Goal: Task Accomplishment & Management: Complete application form

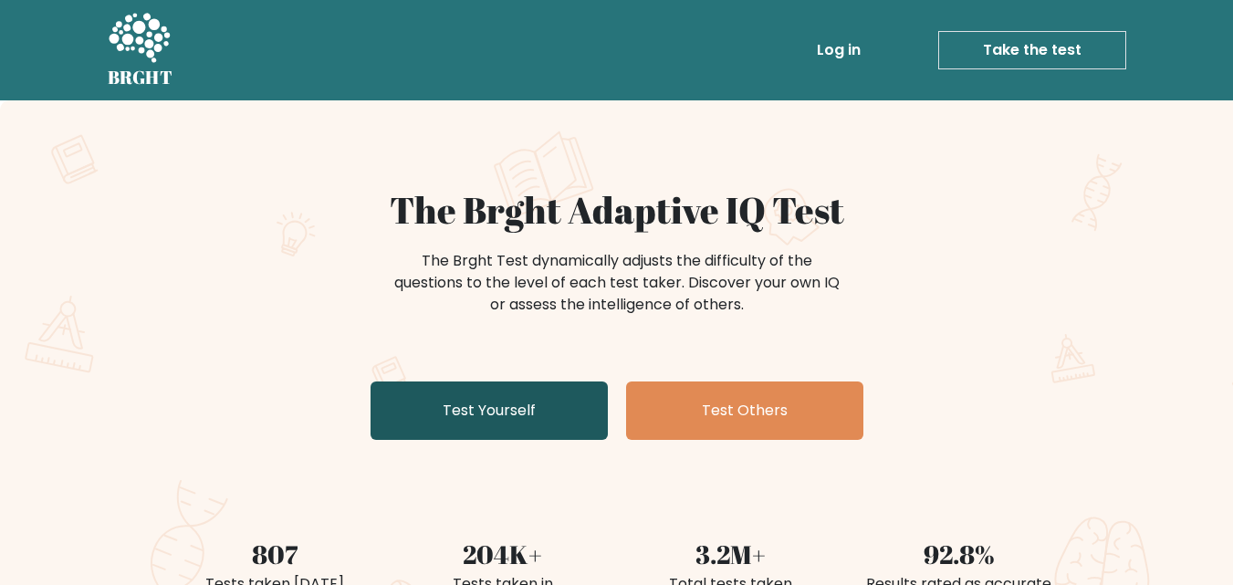
click at [520, 426] on link "Test Yourself" at bounding box center [488, 410] width 237 height 58
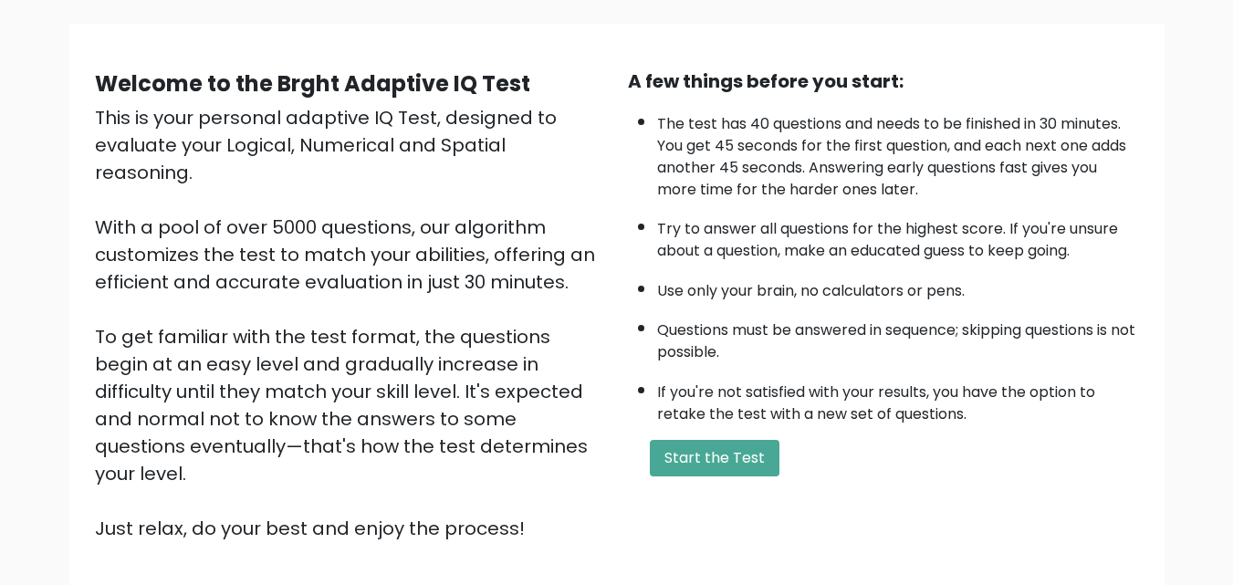
scroll to position [171, 0]
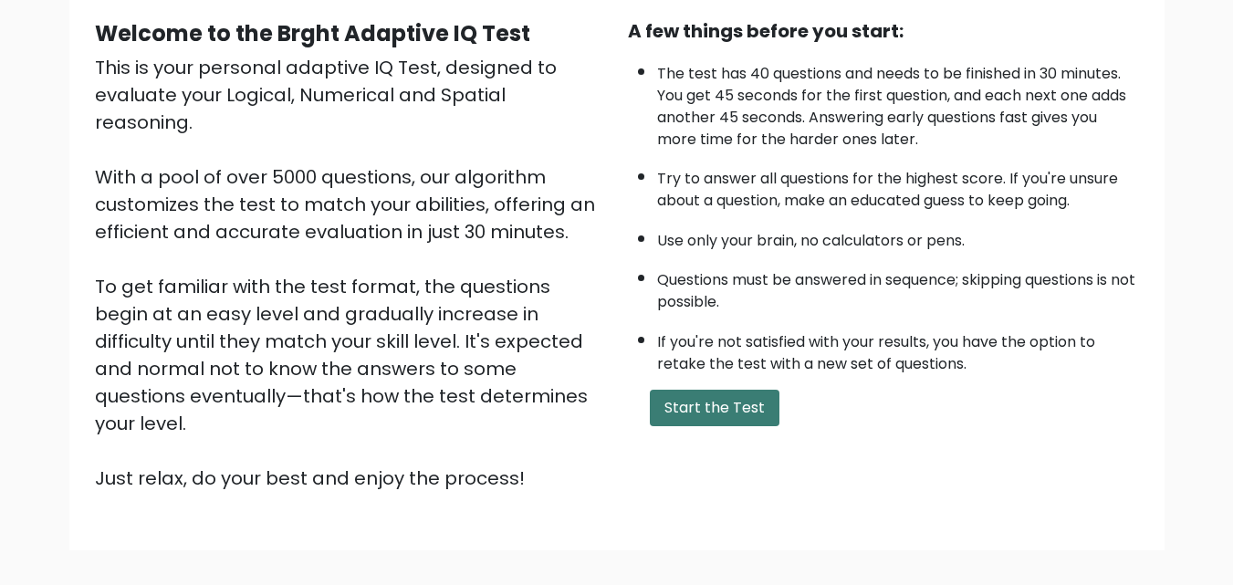
click at [706, 408] on button "Start the Test" at bounding box center [715, 408] width 130 height 36
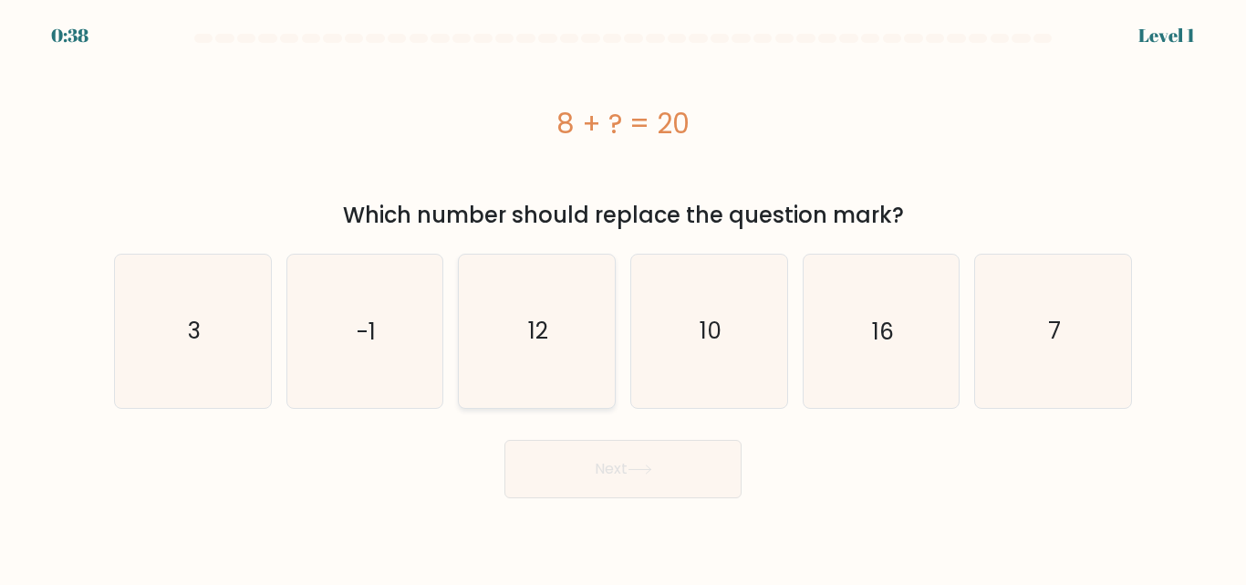
click at [570, 291] on icon "12" at bounding box center [537, 331] width 152 height 152
click at [623, 293] on input "c. 12" at bounding box center [623, 295] width 1 height 5
radio input "true"
click at [593, 466] on button "Next" at bounding box center [623, 469] width 237 height 58
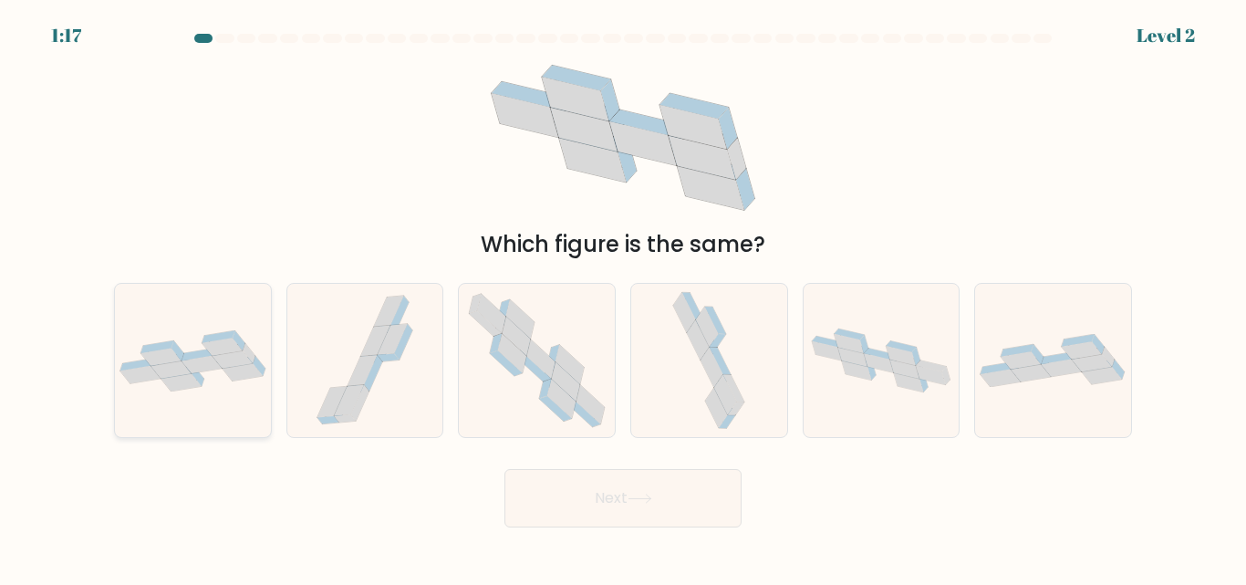
click at [196, 345] on icon at bounding box center [193, 360] width 156 height 61
click at [623, 297] on input "a." at bounding box center [623, 295] width 1 height 5
radio input "true"
click at [615, 518] on button "Next" at bounding box center [623, 498] width 237 height 58
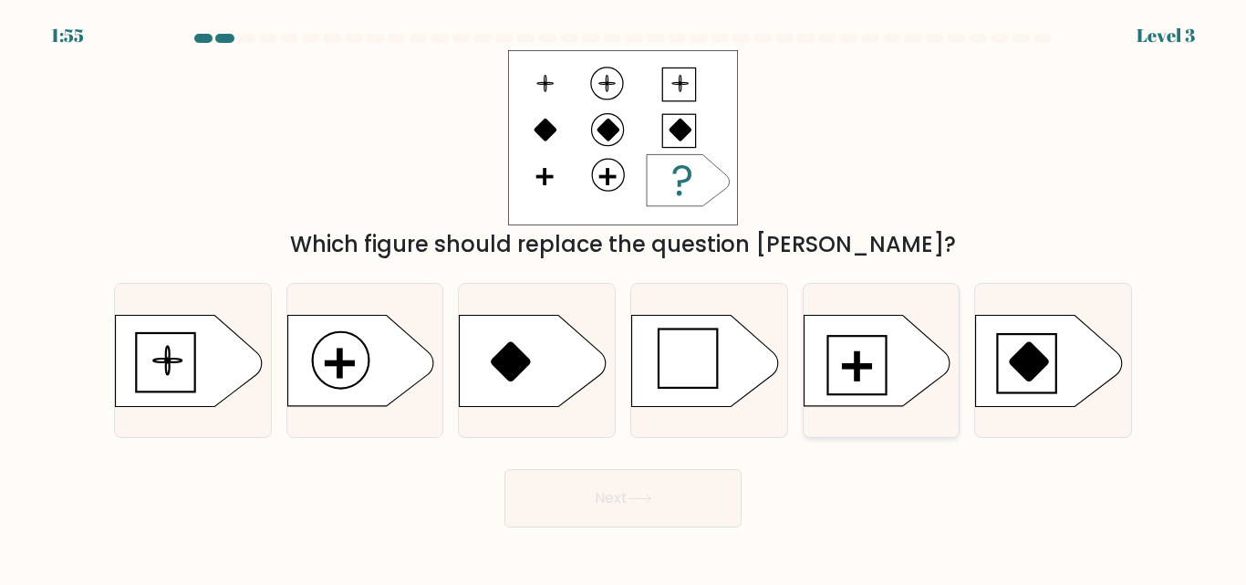
click at [878, 386] on icon at bounding box center [877, 360] width 146 height 91
click at [624, 297] on input "e." at bounding box center [623, 295] width 1 height 5
radio input "true"
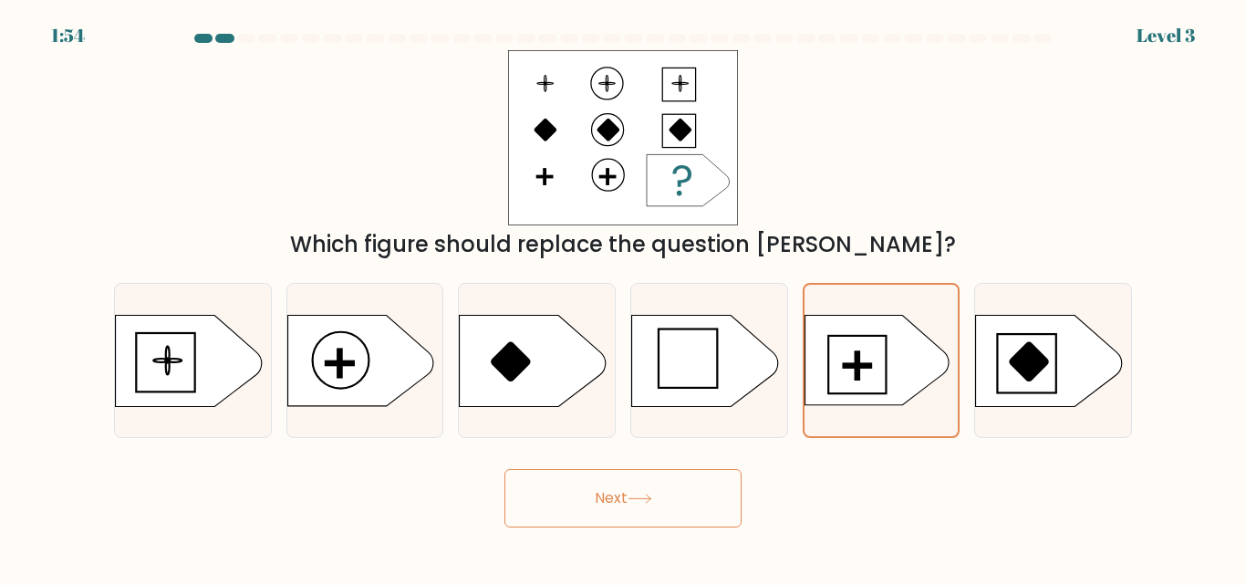
click at [681, 507] on button "Next" at bounding box center [623, 498] width 237 height 58
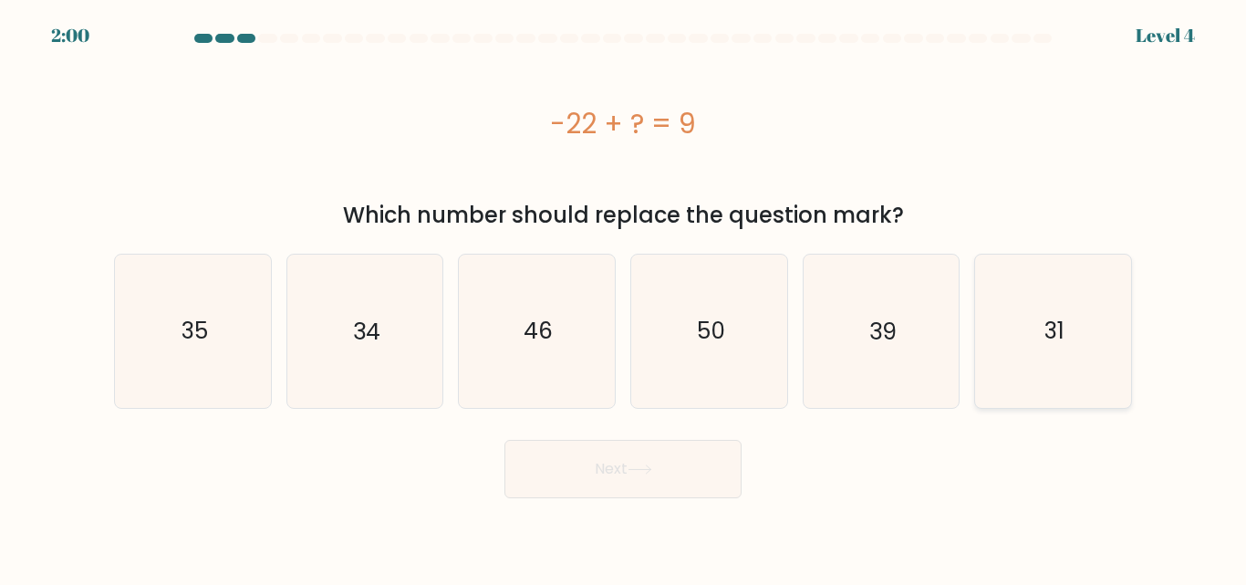
click at [1059, 369] on icon "31" at bounding box center [1053, 331] width 152 height 152
click at [624, 297] on input "f. 31" at bounding box center [623, 295] width 1 height 5
radio input "true"
click at [596, 476] on button "Next" at bounding box center [623, 469] width 237 height 58
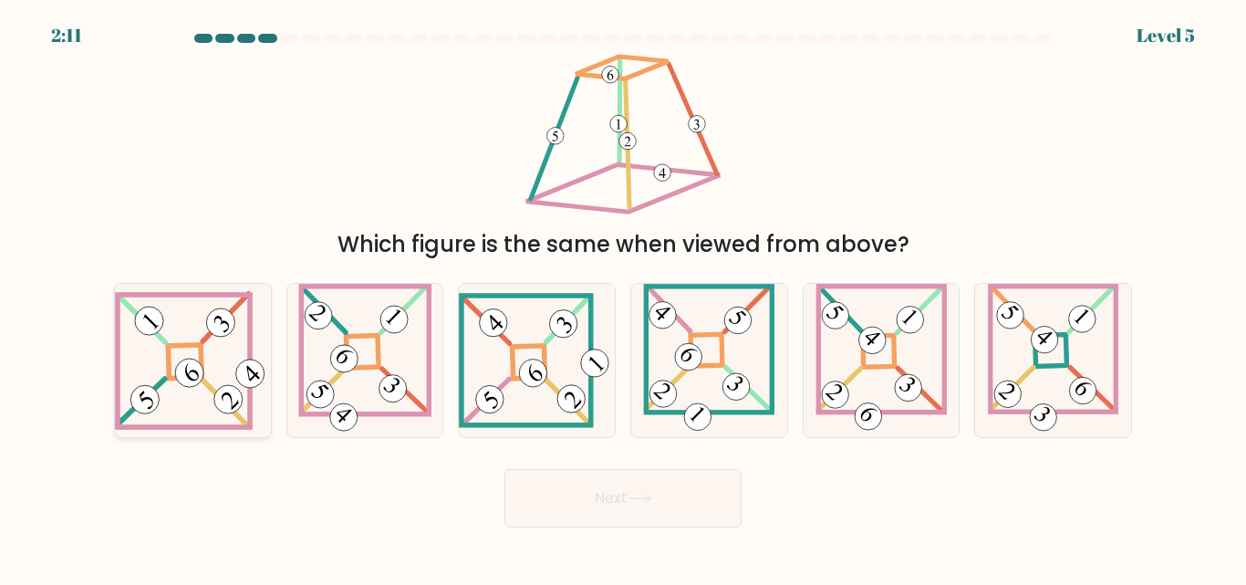
drag, startPoint x: 134, startPoint y: 417, endPoint x: 183, endPoint y: 391, distance: 55.5
click at [183, 391] on icon at bounding box center [193, 360] width 156 height 139
click at [623, 297] on input "a." at bounding box center [623, 295] width 1 height 5
radio input "true"
click at [183, 391] on icon at bounding box center [193, 360] width 154 height 137
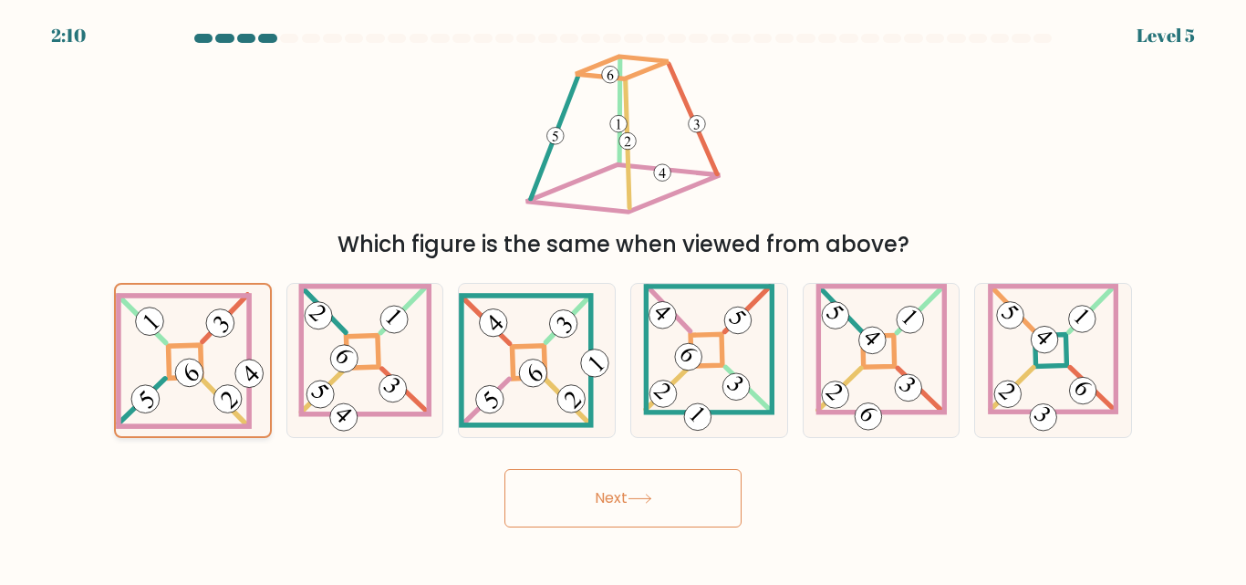
click at [623, 297] on input "a." at bounding box center [623, 295] width 1 height 5
click at [572, 483] on button "Next" at bounding box center [623, 498] width 237 height 58
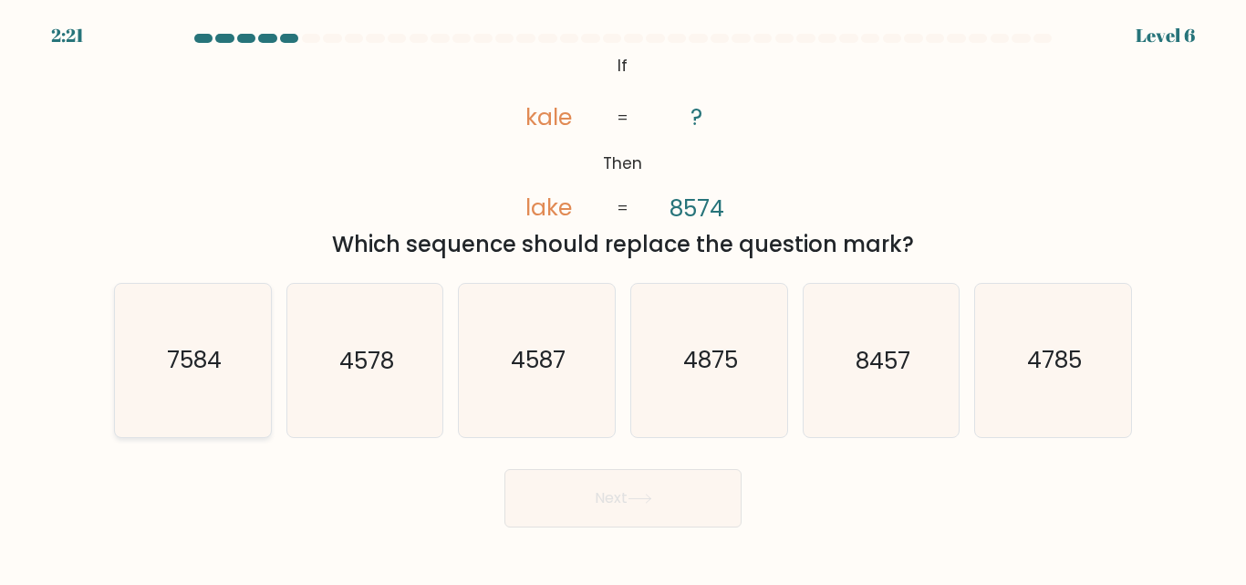
click at [205, 358] on text "7584" at bounding box center [194, 361] width 55 height 32
click at [623, 297] on input "a. 7584" at bounding box center [623, 295] width 1 height 5
radio input "true"
click at [553, 489] on button "Next" at bounding box center [623, 498] width 237 height 58
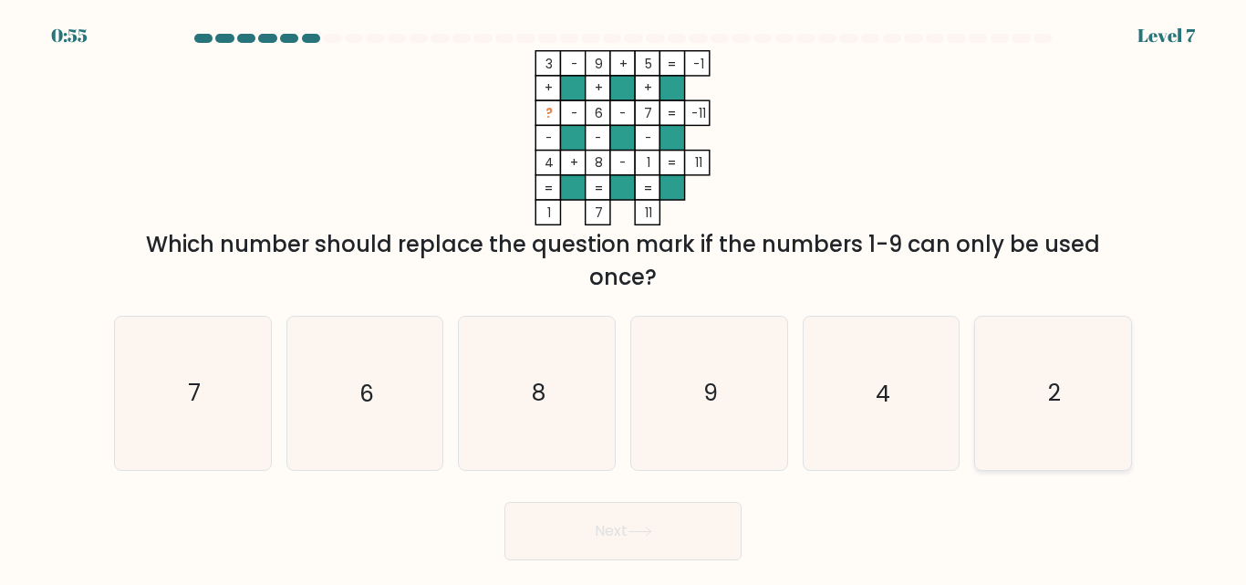
click at [1046, 416] on icon "2" at bounding box center [1053, 393] width 152 height 152
click at [624, 297] on input "f. 2" at bounding box center [623, 295] width 1 height 5
radio input "true"
click at [694, 557] on button "Next" at bounding box center [623, 531] width 237 height 58
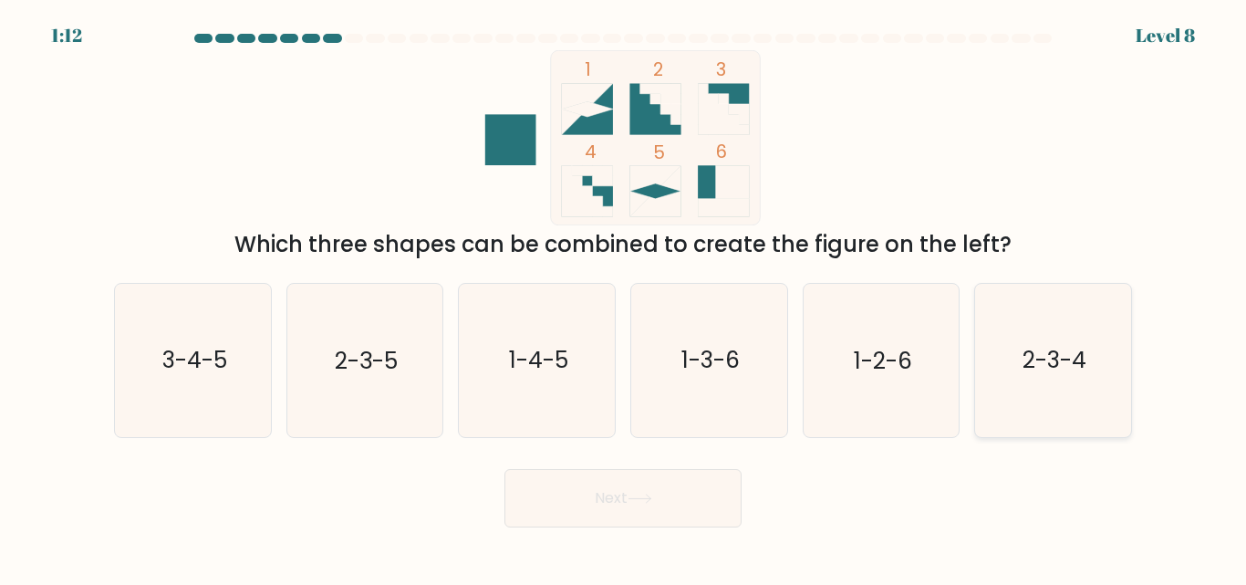
click at [1063, 371] on text "2-3-4" at bounding box center [1055, 361] width 64 height 32
click at [624, 297] on input "f. 2-3-4" at bounding box center [623, 295] width 1 height 5
radio input "true"
click at [662, 535] on body "1:11 Level 8" at bounding box center [623, 292] width 1246 height 585
click at [666, 503] on button "Next" at bounding box center [623, 498] width 237 height 58
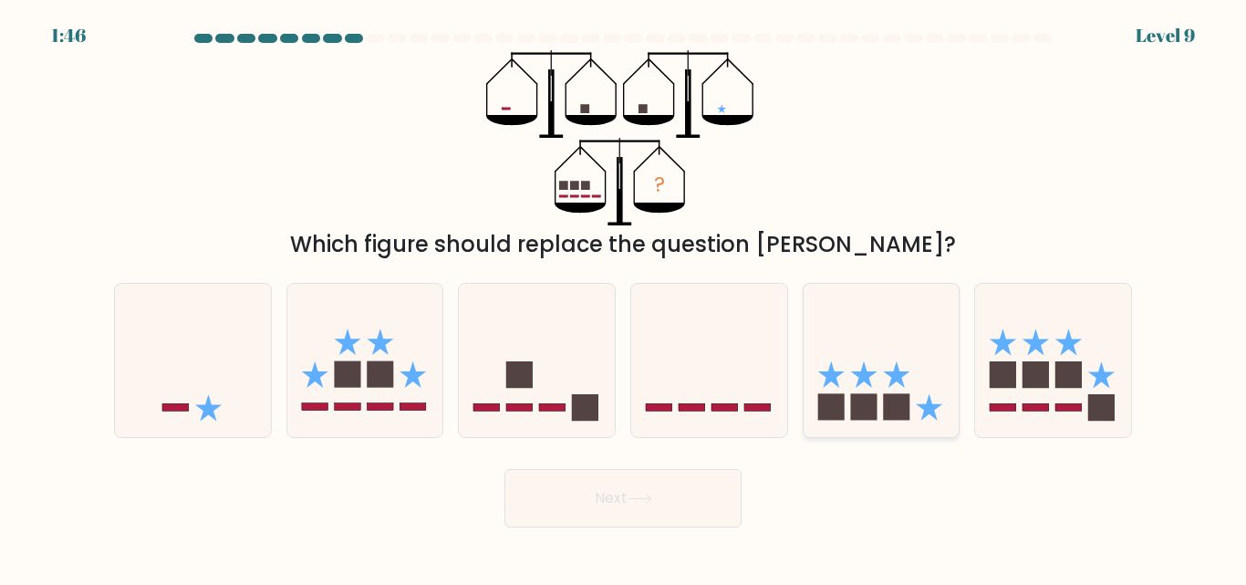
click at [900, 361] on icon at bounding box center [882, 360] width 156 height 129
click at [624, 297] on input "e." at bounding box center [623, 295] width 1 height 5
radio input "true"
click at [627, 481] on button "Next" at bounding box center [623, 498] width 237 height 58
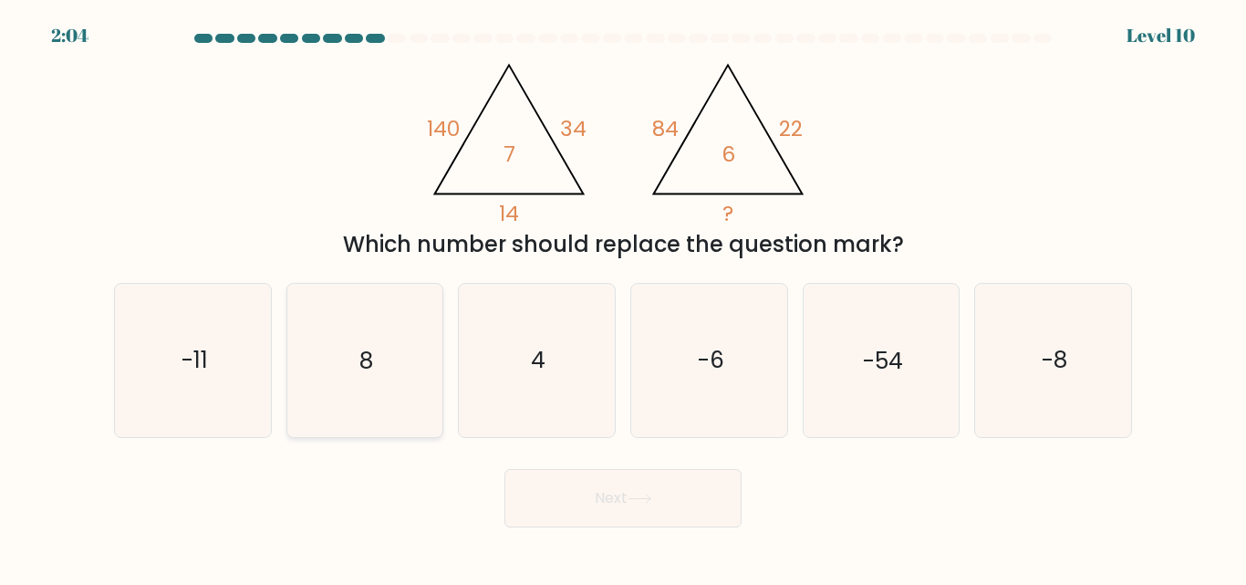
click at [370, 356] on text "8" at bounding box center [366, 361] width 14 height 32
click at [623, 297] on input "b. 8" at bounding box center [623, 295] width 1 height 5
radio input "true"
click at [599, 504] on button "Next" at bounding box center [623, 498] width 237 height 58
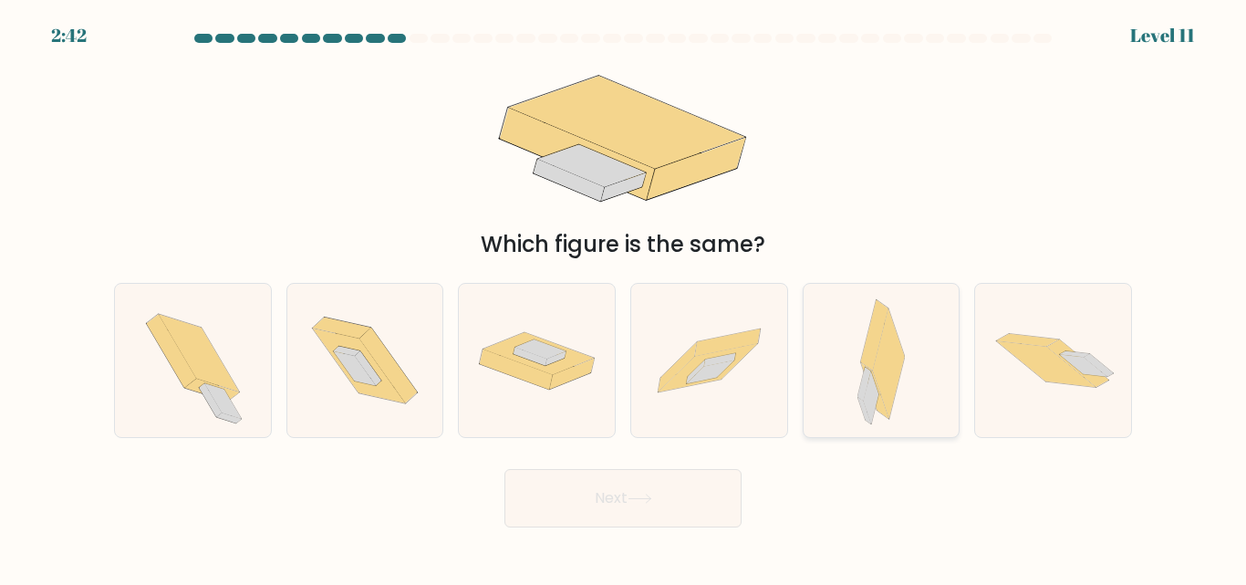
click at [829, 341] on div at bounding box center [882, 360] width 158 height 154
click at [624, 297] on input "e." at bounding box center [623, 295] width 1 height 5
radio input "true"
click at [658, 498] on button "Next" at bounding box center [623, 498] width 237 height 58
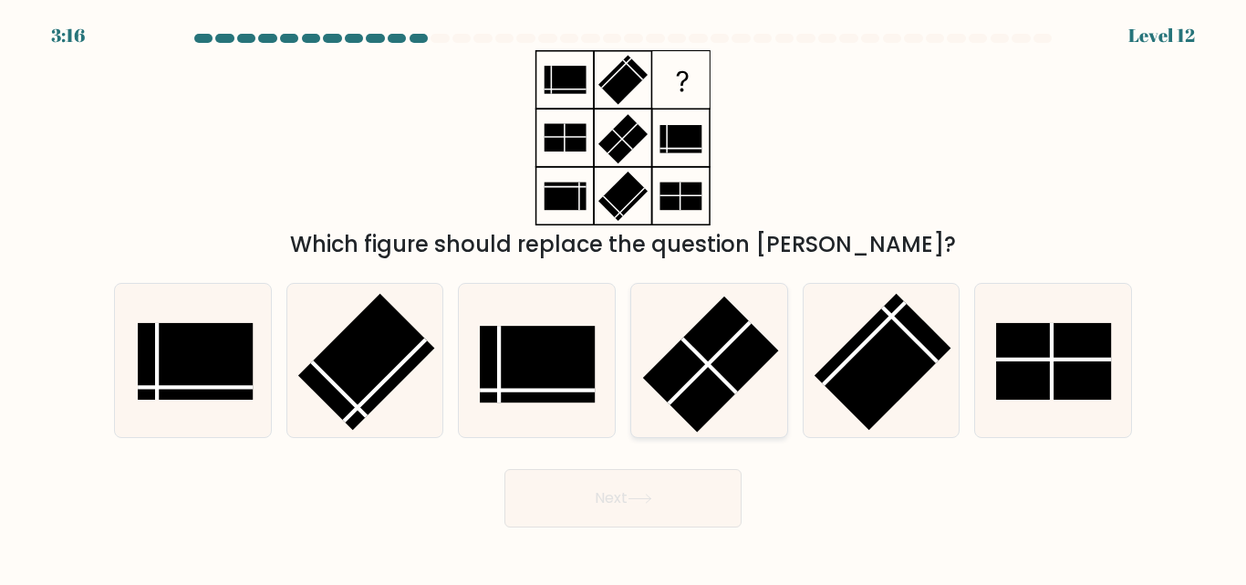
click at [683, 355] on rect at bounding box center [710, 364] width 136 height 136
click at [624, 297] on input "d." at bounding box center [623, 295] width 1 height 5
radio input "true"
click at [635, 474] on button "Next" at bounding box center [623, 498] width 237 height 58
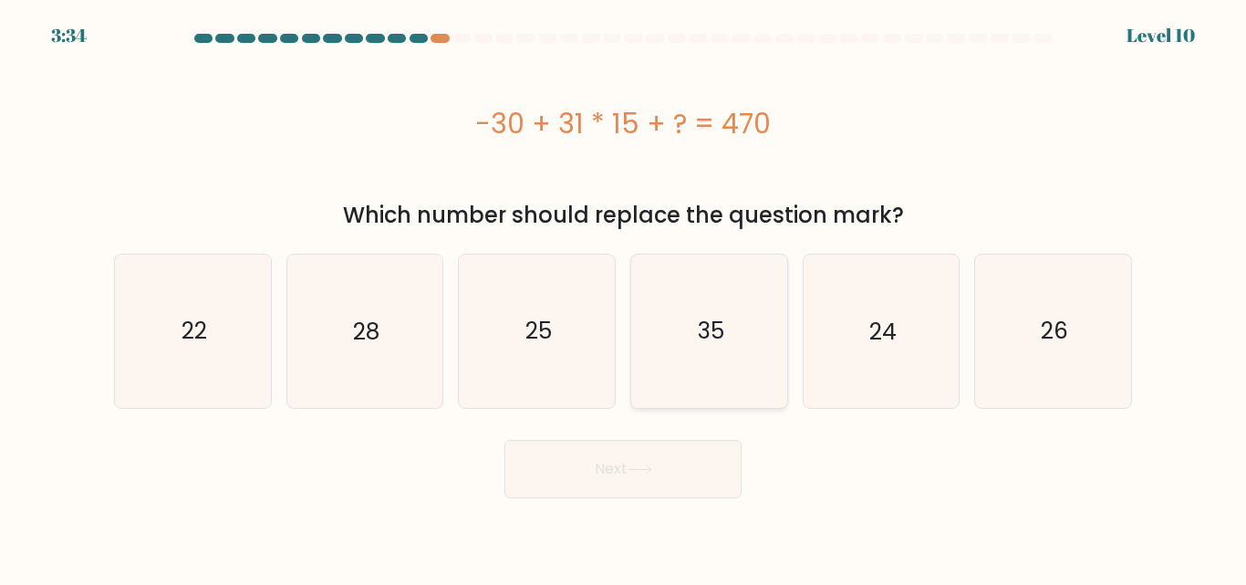
click at [669, 378] on icon "35" at bounding box center [709, 331] width 152 height 152
click at [624, 297] on input "d. 35" at bounding box center [623, 295] width 1 height 5
radio input "true"
click at [587, 465] on button "Next" at bounding box center [623, 469] width 237 height 58
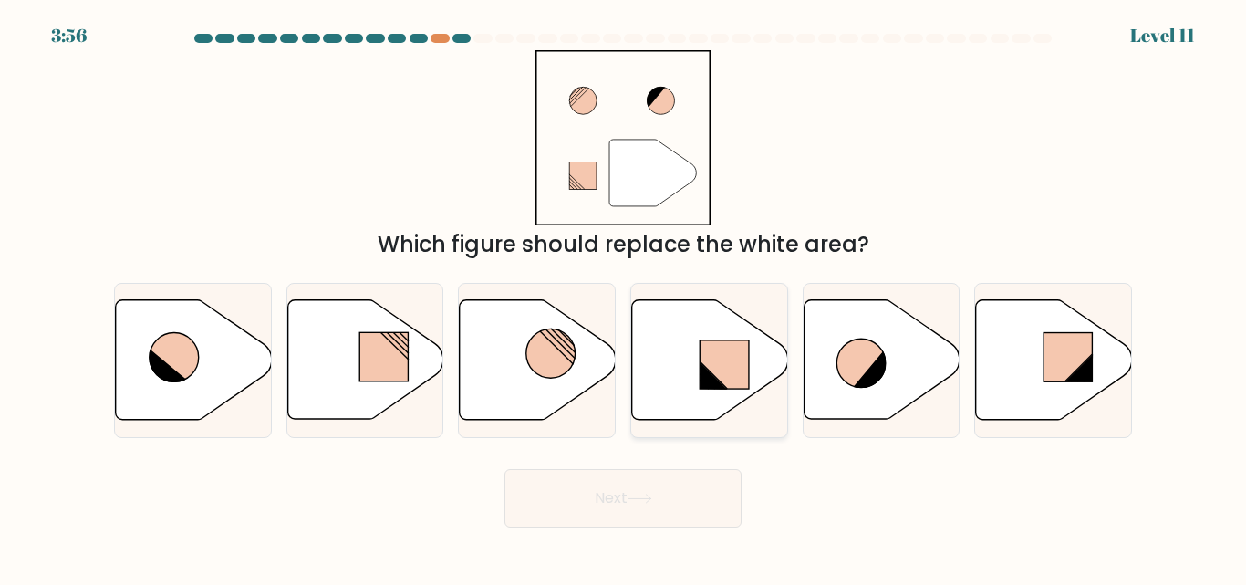
click at [691, 340] on icon at bounding box center [710, 360] width 156 height 120
click at [624, 297] on input "d." at bounding box center [623, 295] width 1 height 5
radio input "true"
click at [615, 505] on button "Next" at bounding box center [623, 498] width 237 height 58
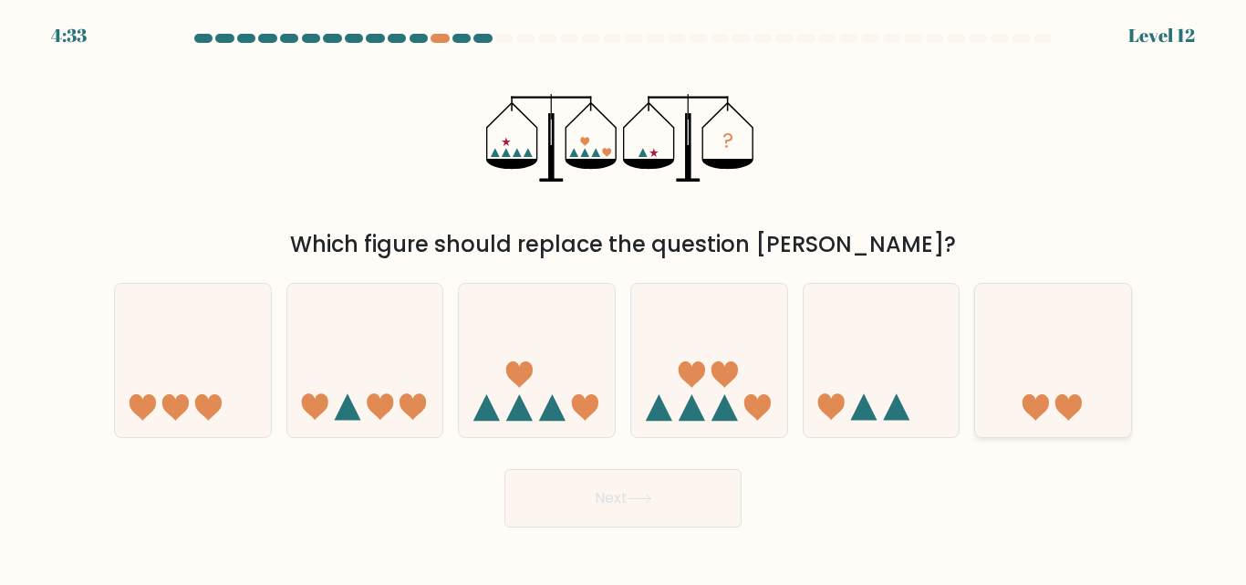
click at [1035, 368] on icon at bounding box center [1053, 360] width 156 height 129
click at [624, 297] on input "f." at bounding box center [623, 295] width 1 height 5
radio input "true"
click at [670, 497] on button "Next" at bounding box center [623, 498] width 237 height 58
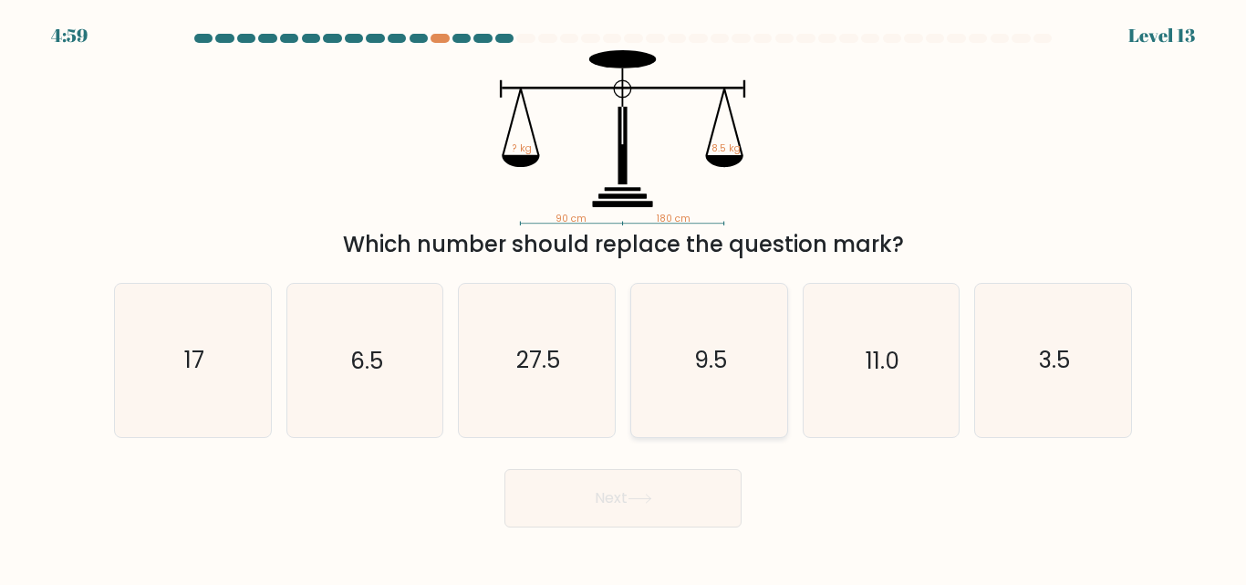
click at [662, 377] on icon "9.5" at bounding box center [709, 360] width 152 height 152
click at [624, 297] on input "d. 9.5" at bounding box center [623, 295] width 1 height 5
radio input "true"
click at [384, 388] on icon "6.5" at bounding box center [364, 360] width 152 height 152
click at [623, 297] on input "b. 6.5" at bounding box center [623, 295] width 1 height 5
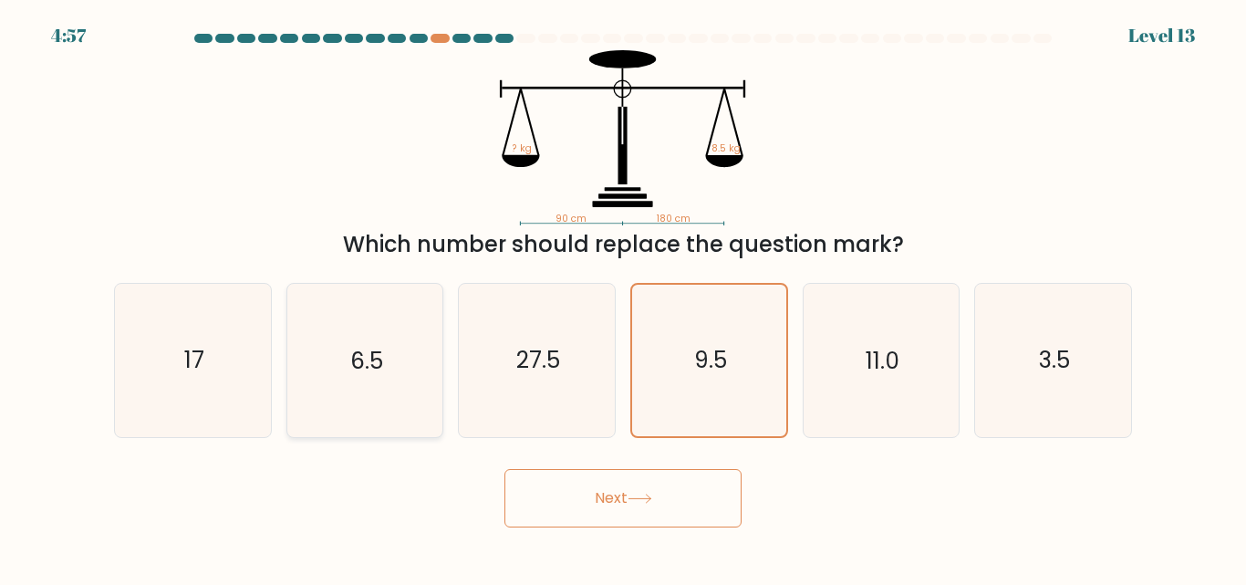
radio input "true"
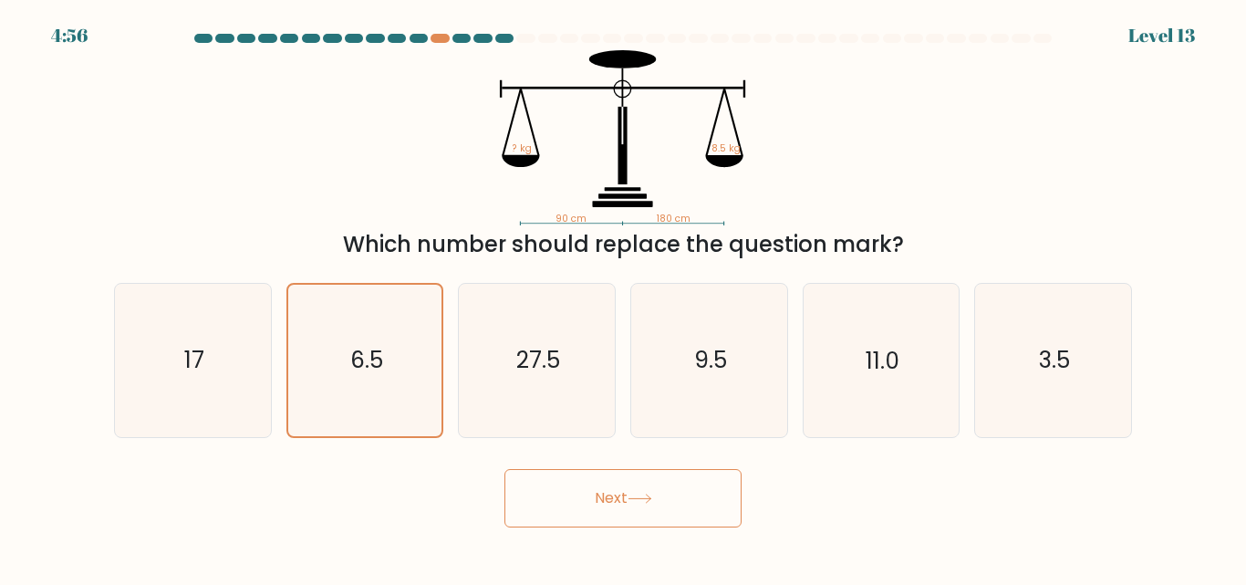
click at [578, 508] on button "Next" at bounding box center [623, 498] width 237 height 58
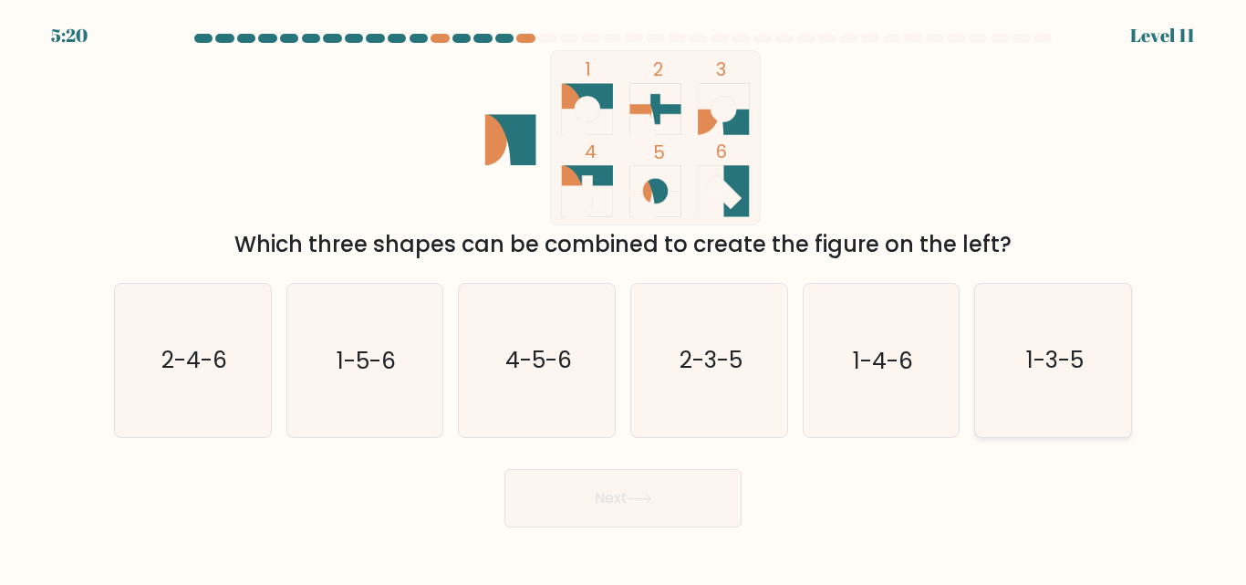
click at [1034, 384] on icon "1-3-5" at bounding box center [1053, 360] width 152 height 152
click at [624, 297] on input "f. 1-3-5" at bounding box center [623, 295] width 1 height 5
radio input "true"
click at [659, 502] on button "Next" at bounding box center [623, 498] width 237 height 58
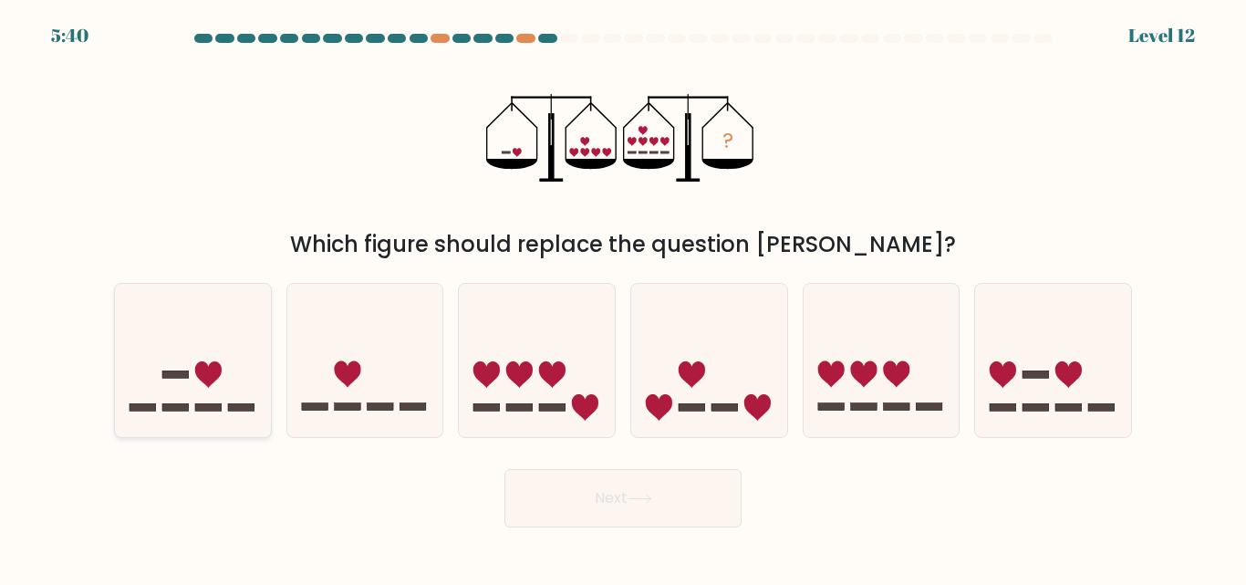
click at [236, 369] on icon at bounding box center [193, 360] width 156 height 129
click at [623, 297] on input "a." at bounding box center [623, 295] width 1 height 5
radio input "true"
click at [615, 498] on button "Next" at bounding box center [623, 498] width 237 height 58
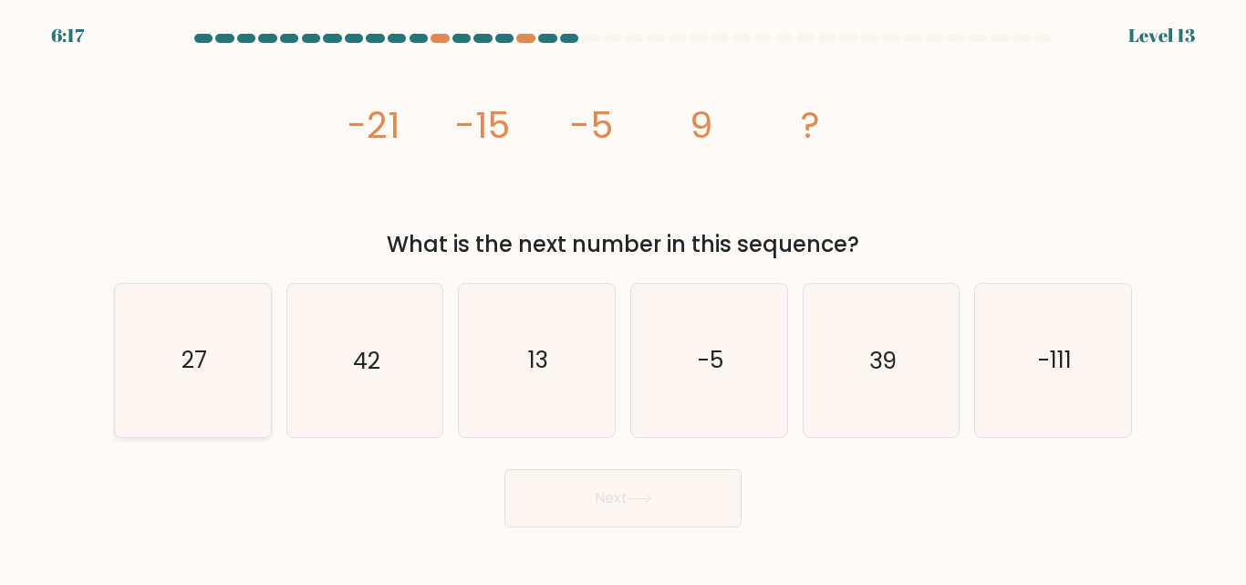
click at [232, 388] on icon "27" at bounding box center [193, 360] width 152 height 152
click at [623, 297] on input "a. 27" at bounding box center [623, 295] width 1 height 5
radio input "true"
click at [545, 495] on button "Next" at bounding box center [623, 498] width 237 height 58
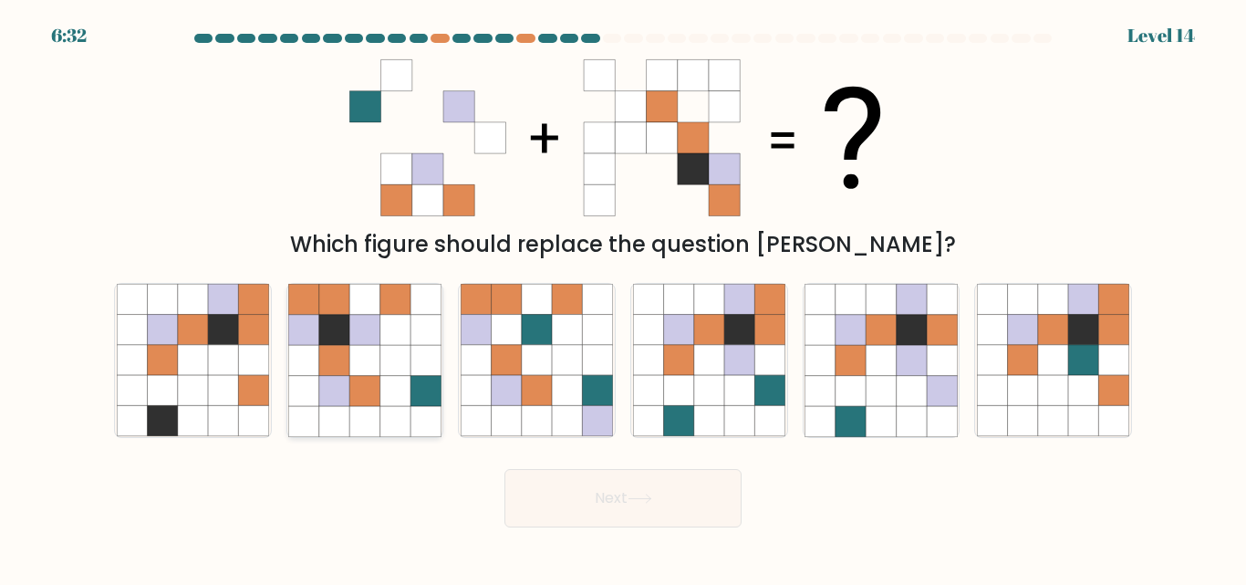
click at [340, 363] on icon at bounding box center [334, 361] width 30 height 30
click at [623, 297] on input "b." at bounding box center [623, 295] width 1 height 5
radio input "true"
click at [640, 491] on button "Next" at bounding box center [623, 498] width 237 height 58
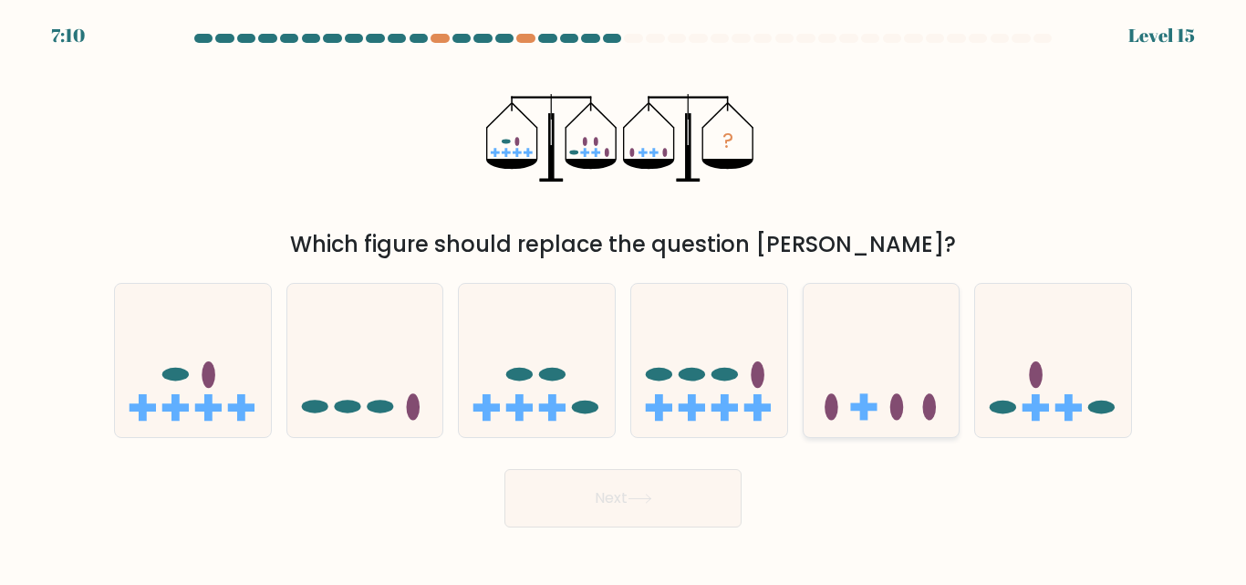
click at [827, 362] on icon at bounding box center [882, 360] width 156 height 129
click at [624, 297] on input "e." at bounding box center [623, 295] width 1 height 5
radio input "true"
click at [598, 492] on button "Next" at bounding box center [623, 498] width 237 height 58
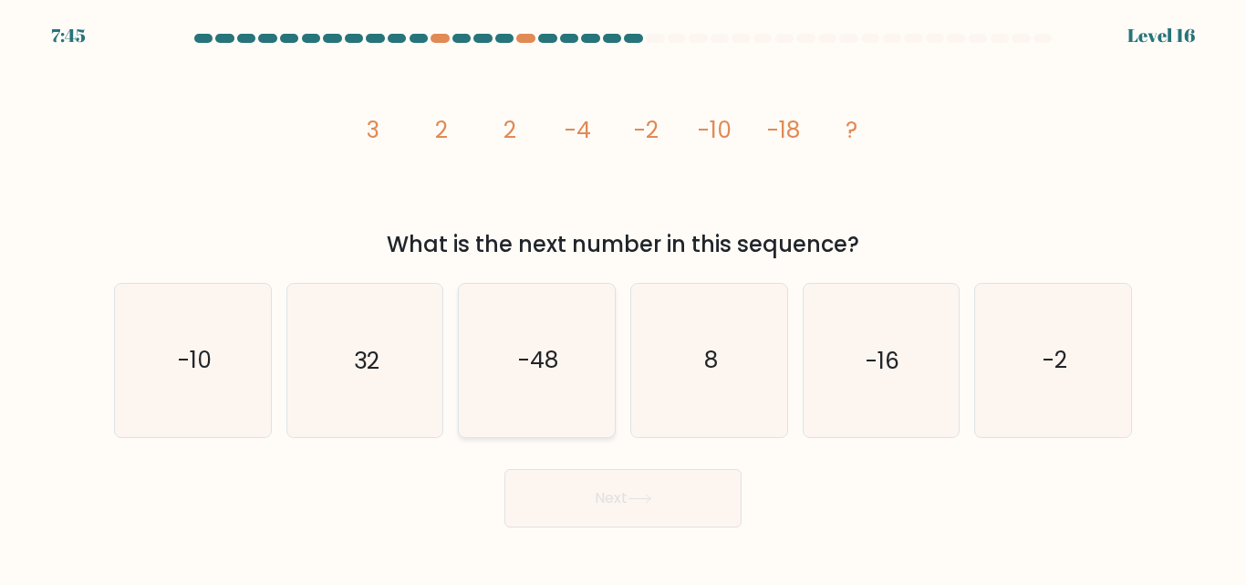
click at [540, 390] on icon "-48" at bounding box center [537, 360] width 152 height 152
click at [623, 297] on input "c. -48" at bounding box center [623, 295] width 1 height 5
radio input "true"
click at [566, 485] on button "Next" at bounding box center [623, 498] width 237 height 58
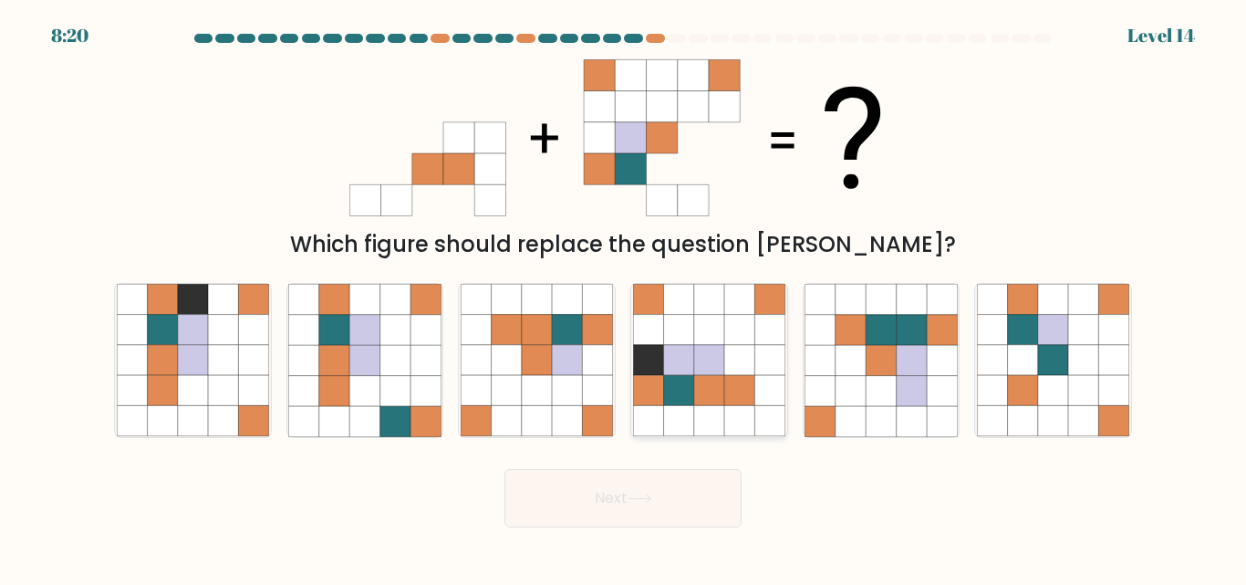
click at [676, 375] on icon at bounding box center [678, 361] width 30 height 30
click at [624, 297] on input "d." at bounding box center [623, 295] width 1 height 5
radio input "true"
click at [591, 546] on body "8:19 Level 14" at bounding box center [623, 292] width 1246 height 585
click at [618, 499] on button "Next" at bounding box center [623, 498] width 237 height 58
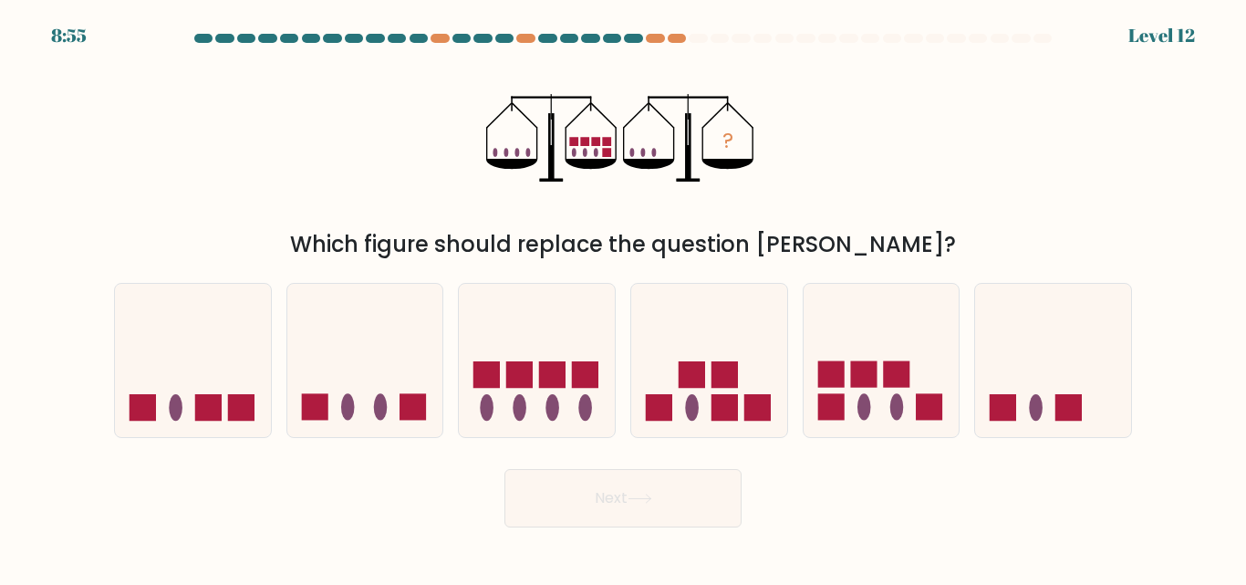
click at [555, 491] on button "Next" at bounding box center [623, 498] width 237 height 58
click at [527, 360] on icon at bounding box center [537, 360] width 156 height 129
click at [623, 297] on input "c." at bounding box center [623, 295] width 1 height 5
radio input "true"
click at [565, 499] on button "Next" at bounding box center [623, 498] width 237 height 58
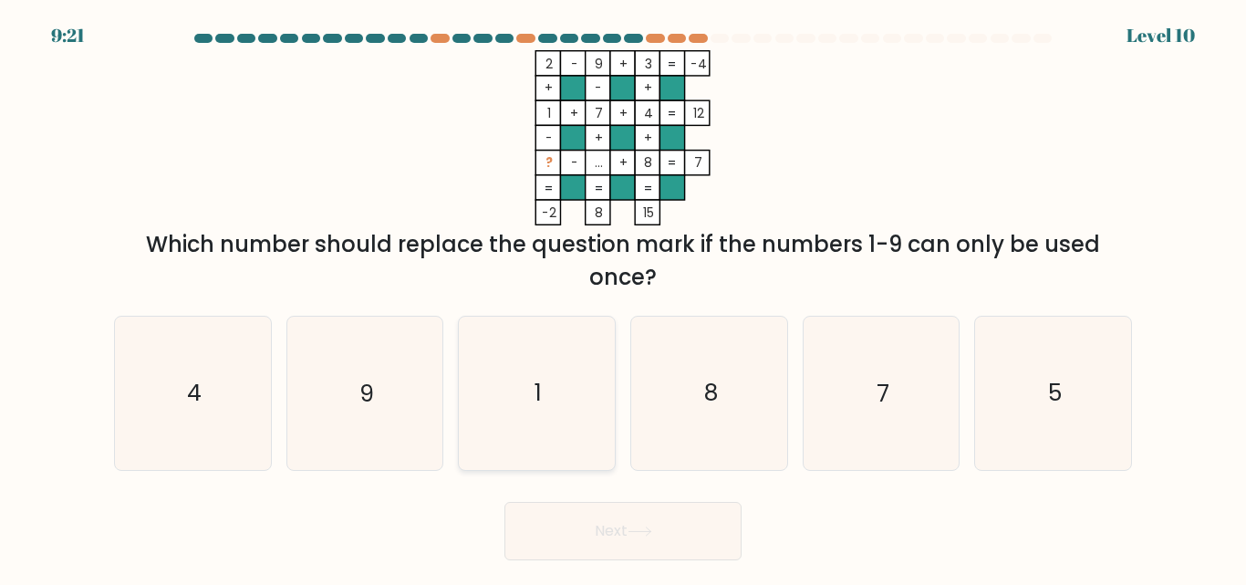
click at [572, 338] on icon "1" at bounding box center [537, 393] width 152 height 152
click at [623, 297] on input "c. 1" at bounding box center [623, 295] width 1 height 5
radio input "true"
click at [587, 540] on button "Next" at bounding box center [623, 531] width 237 height 58
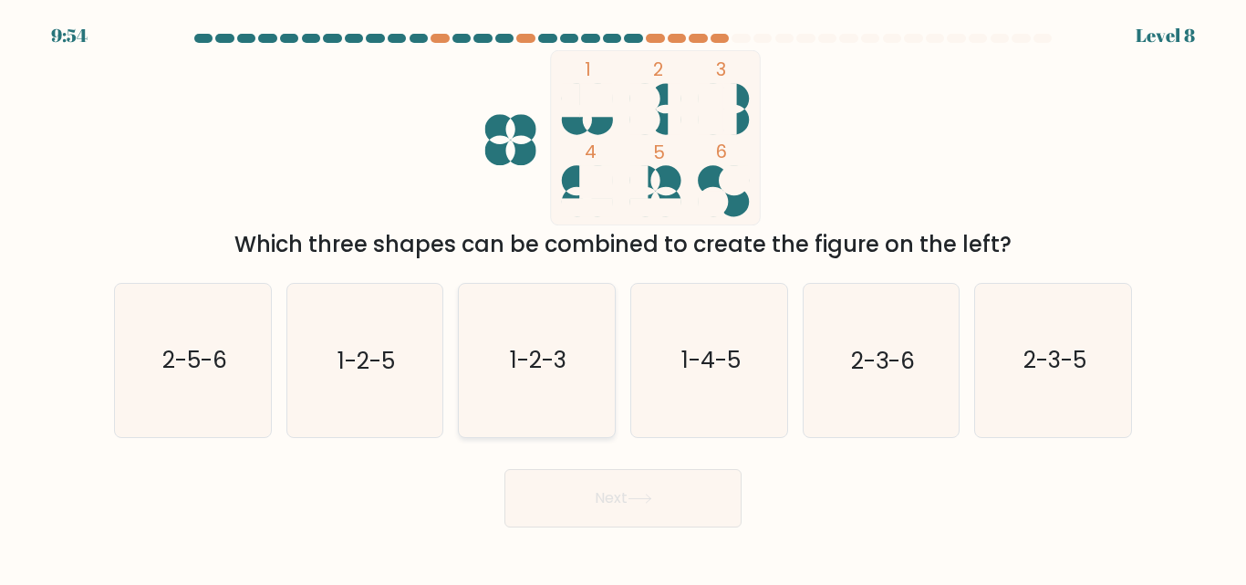
click at [584, 308] on icon "1-2-3" at bounding box center [537, 360] width 152 height 152
click at [623, 297] on input "c. 1-2-3" at bounding box center [623, 295] width 1 height 5
radio input "true"
click at [642, 511] on button "Next" at bounding box center [623, 498] width 237 height 58
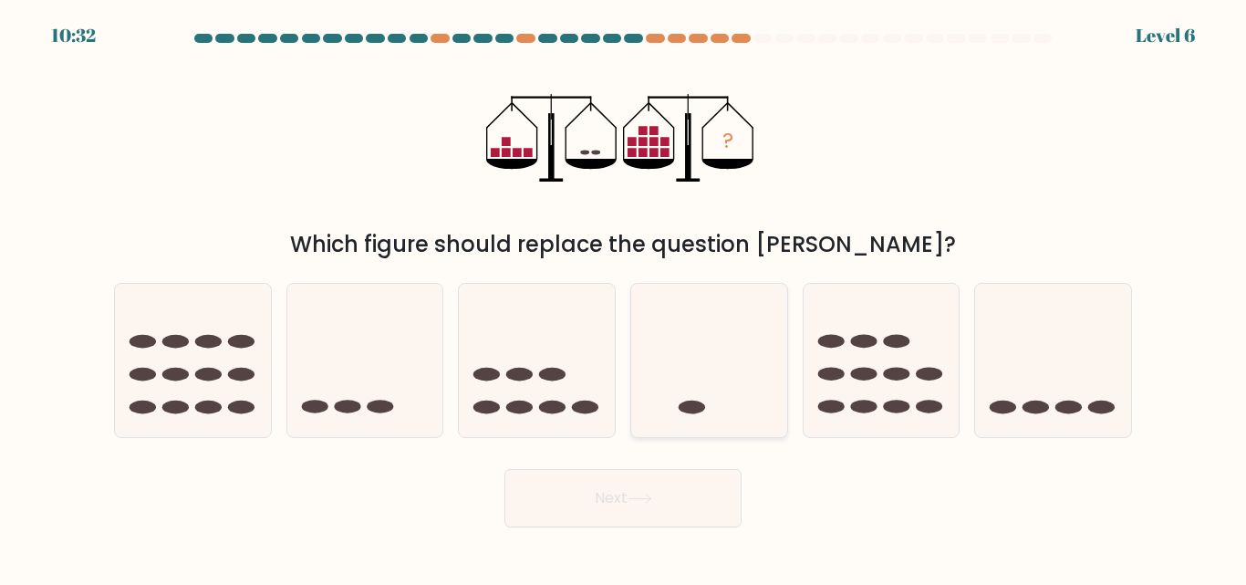
click at [695, 364] on icon at bounding box center [709, 360] width 156 height 129
click at [624, 297] on input "d." at bounding box center [623, 295] width 1 height 5
radio input "true"
click at [590, 492] on button "Next" at bounding box center [623, 498] width 237 height 58
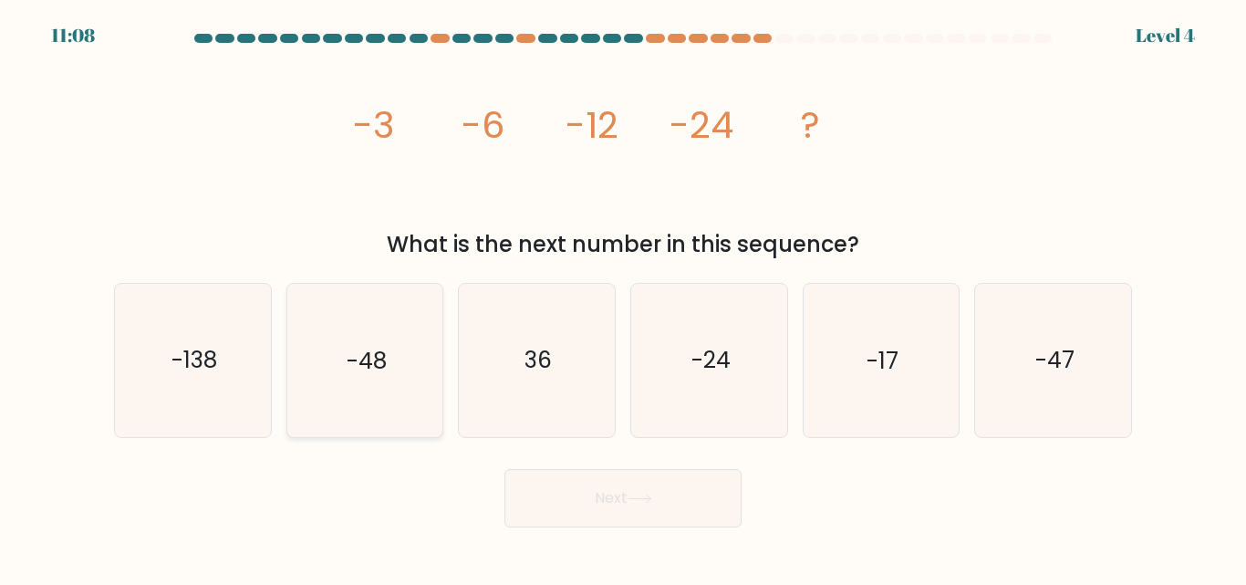
click at [442, 388] on div "-48" at bounding box center [365, 360] width 158 height 154
click at [623, 297] on input "b. -48" at bounding box center [623, 295] width 1 height 5
radio input "true"
click at [578, 502] on button "Next" at bounding box center [623, 498] width 237 height 58
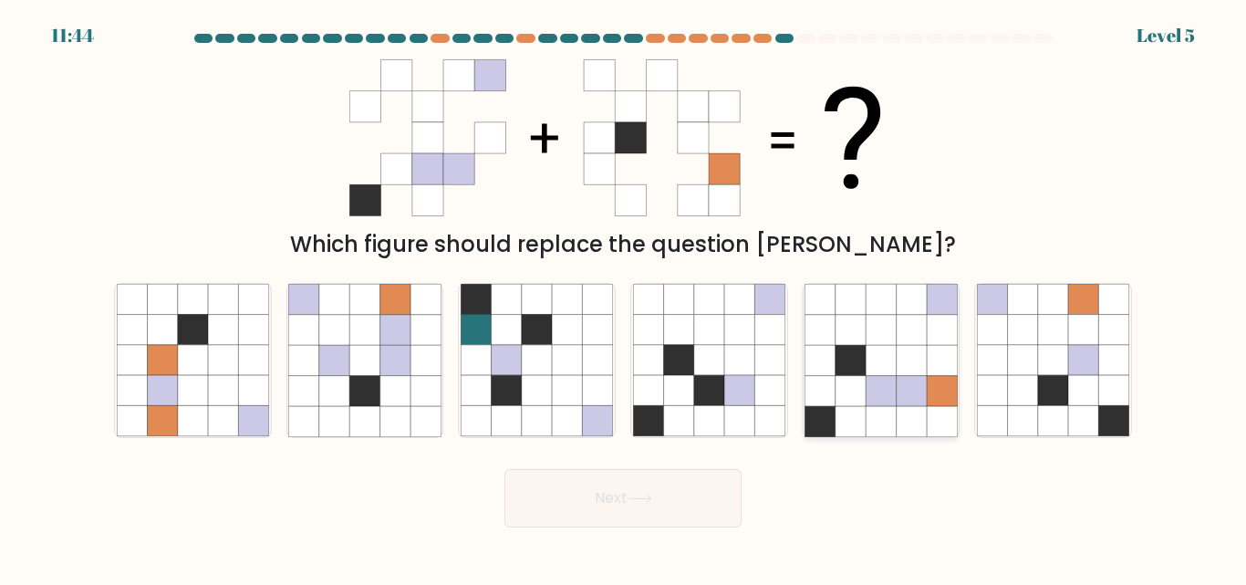
click at [896, 419] on icon at bounding box center [881, 421] width 30 height 30
click at [624, 297] on input "e." at bounding box center [623, 295] width 1 height 5
radio input "true"
click at [715, 519] on button "Next" at bounding box center [623, 498] width 237 height 58
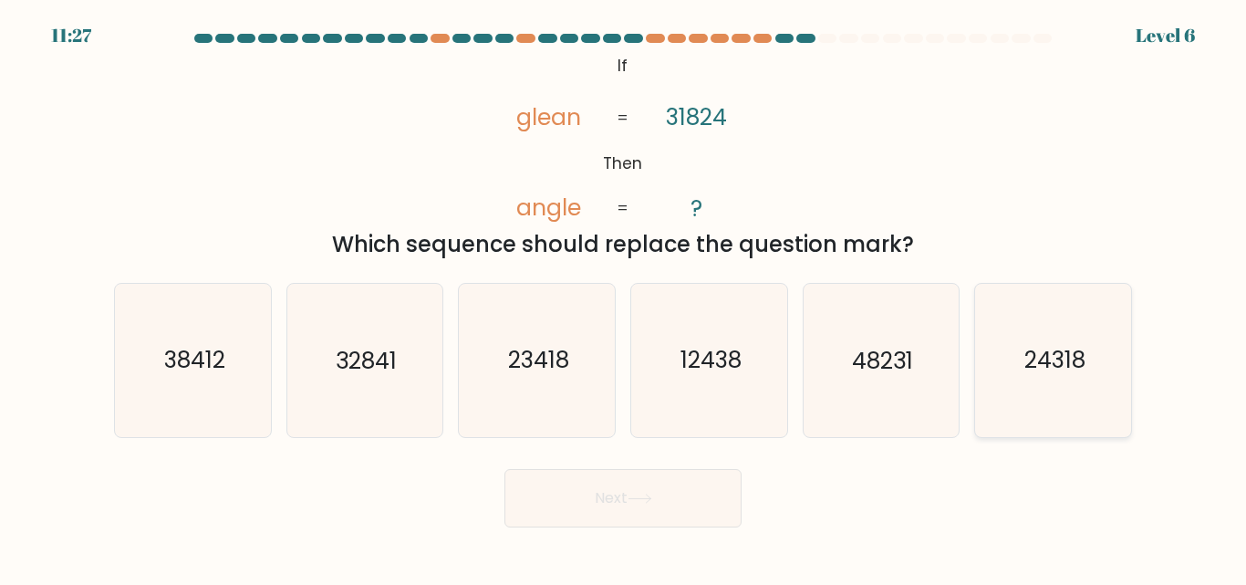
click at [1031, 335] on icon "24318" at bounding box center [1053, 360] width 152 height 152
click at [624, 297] on input "f. 24318" at bounding box center [623, 295] width 1 height 5
radio input "true"
click at [711, 509] on button "Next" at bounding box center [623, 498] width 237 height 58
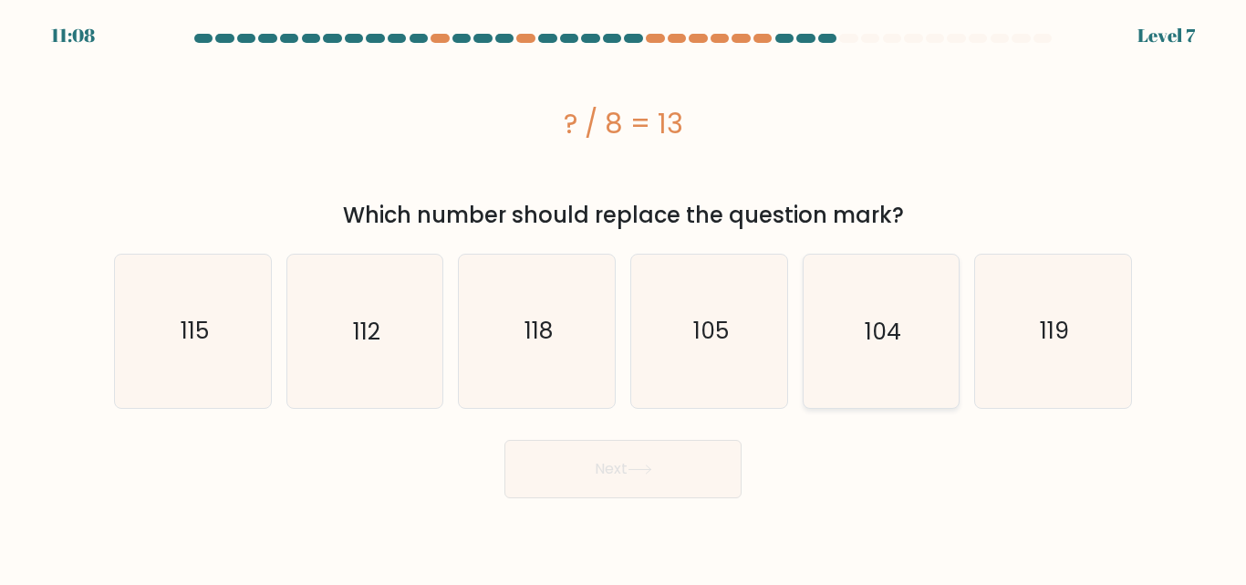
click at [879, 390] on icon "104" at bounding box center [881, 331] width 152 height 152
click at [624, 297] on input "e. 104" at bounding box center [623, 295] width 1 height 5
radio input "true"
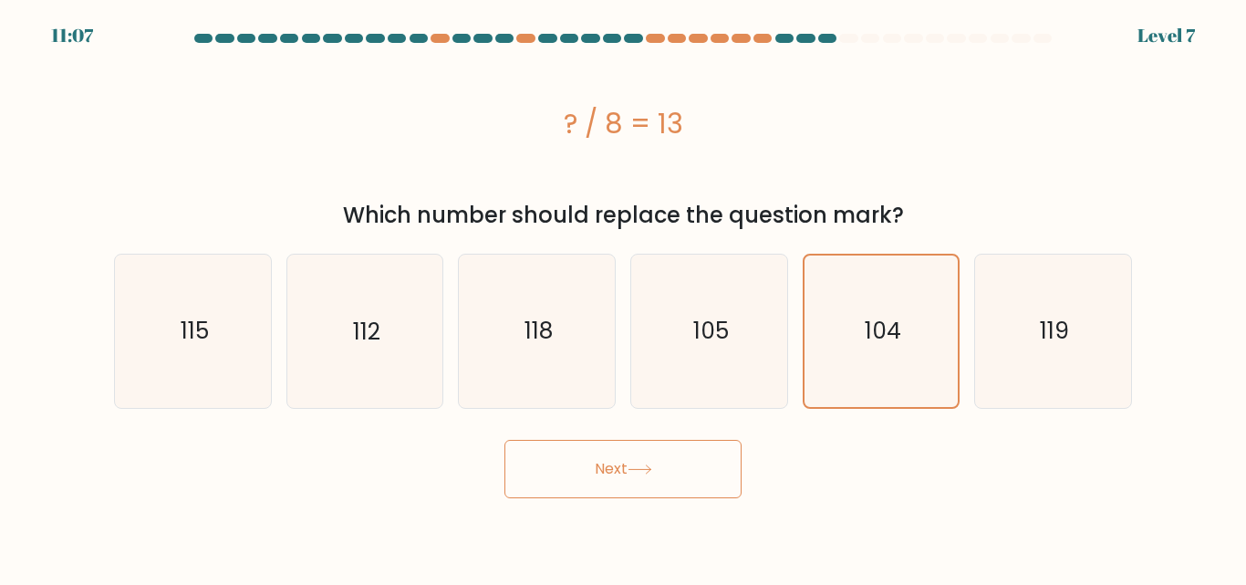
click at [626, 461] on button "Next" at bounding box center [623, 469] width 237 height 58
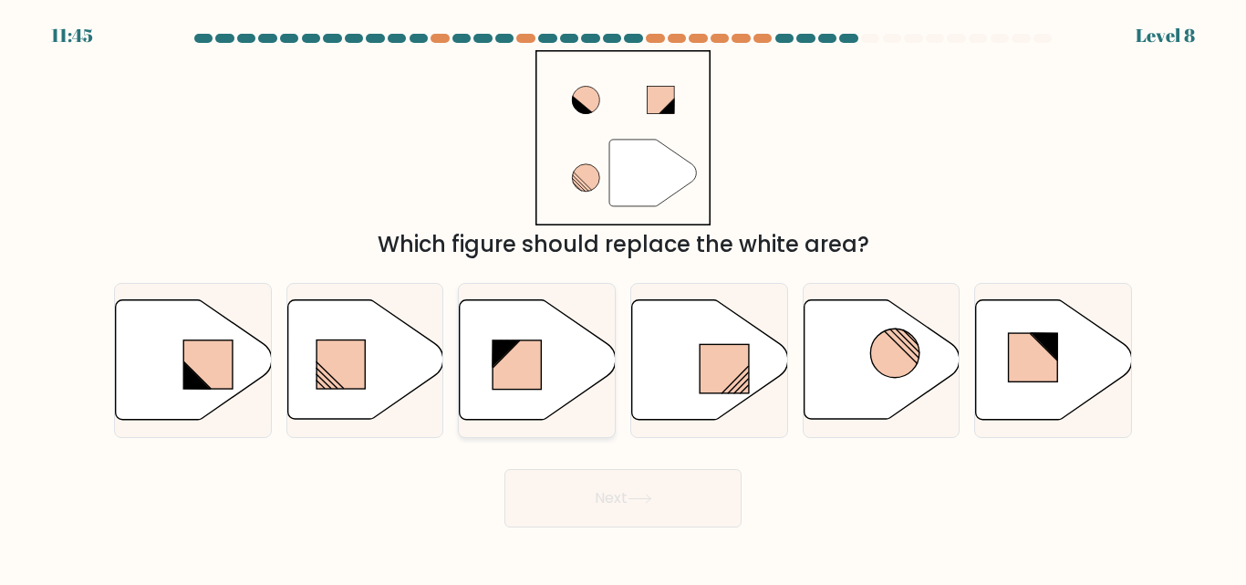
click at [541, 348] on rect at bounding box center [517, 364] width 48 height 49
click at [623, 297] on input "c." at bounding box center [623, 295] width 1 height 5
radio input "true"
click at [1025, 374] on rect at bounding box center [1033, 357] width 49 height 48
click at [624, 297] on input "f." at bounding box center [623, 295] width 1 height 5
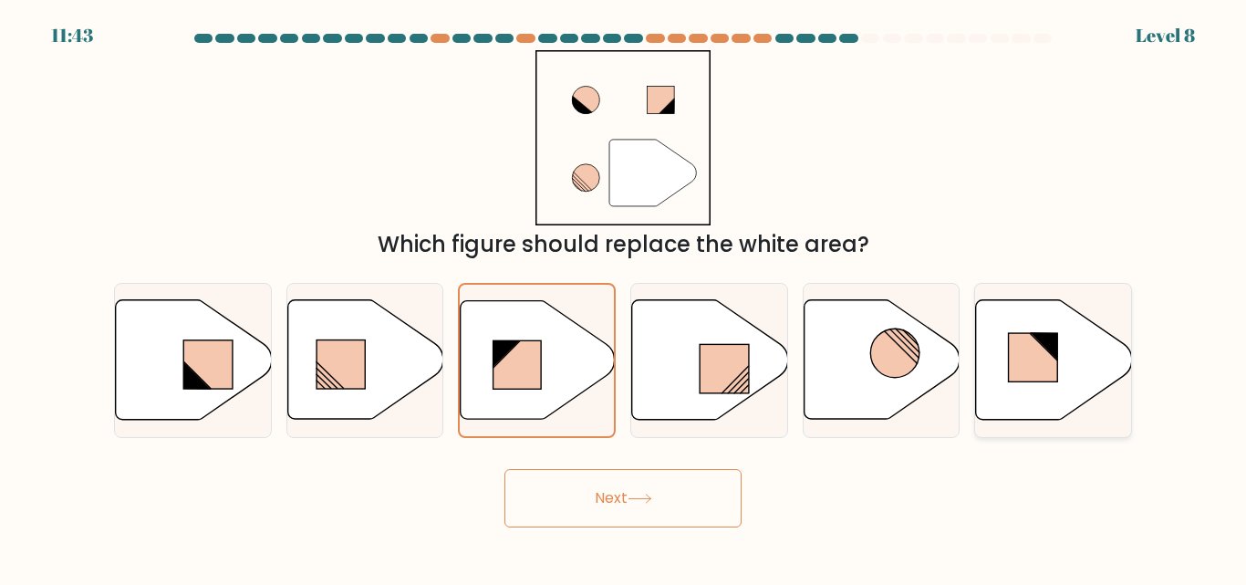
radio input "true"
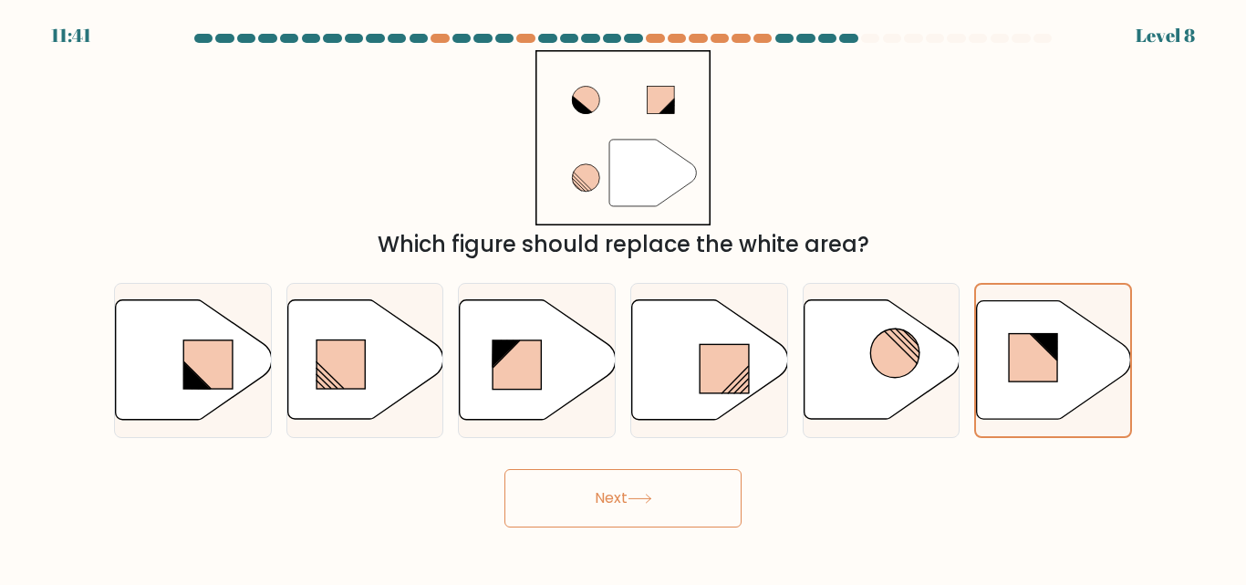
click at [711, 474] on button "Next" at bounding box center [623, 498] width 237 height 58
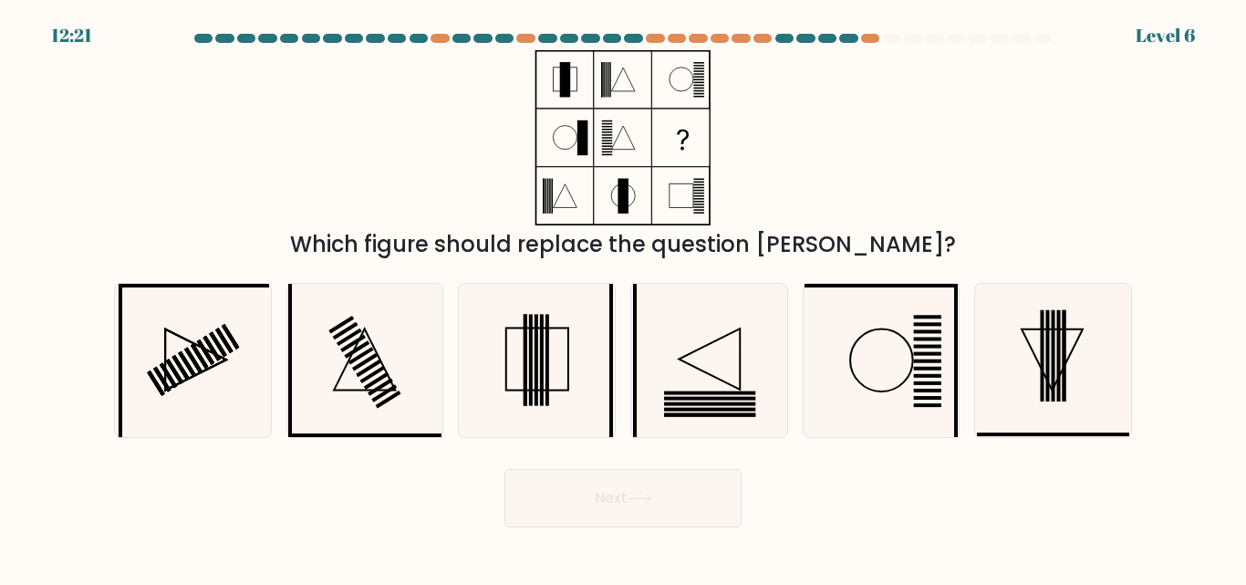
click at [581, 108] on icon at bounding box center [623, 137] width 228 height 175
click at [1043, 348] on rect at bounding box center [1043, 355] width 4 height 91
click at [624, 297] on input "f." at bounding box center [623, 295] width 1 height 5
radio input "true"
click at [616, 490] on button "Next" at bounding box center [623, 498] width 237 height 58
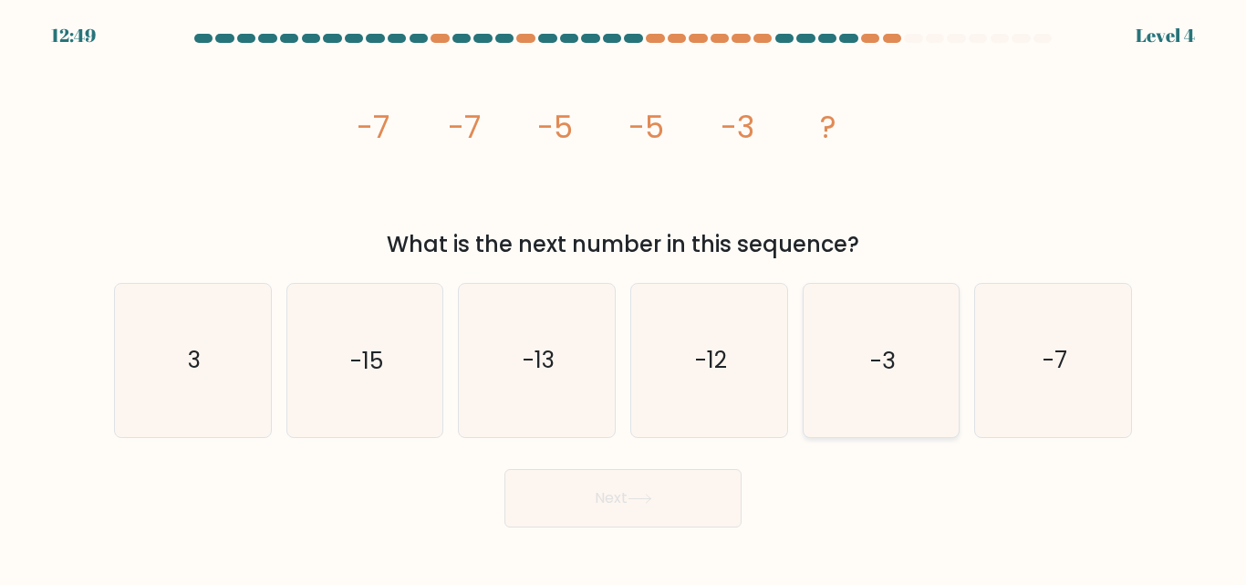
click at [888, 319] on icon "-3" at bounding box center [881, 360] width 152 height 152
click at [624, 297] on input "e. -3" at bounding box center [623, 295] width 1 height 5
radio input "true"
click at [595, 488] on button "Next" at bounding box center [623, 498] width 237 height 58
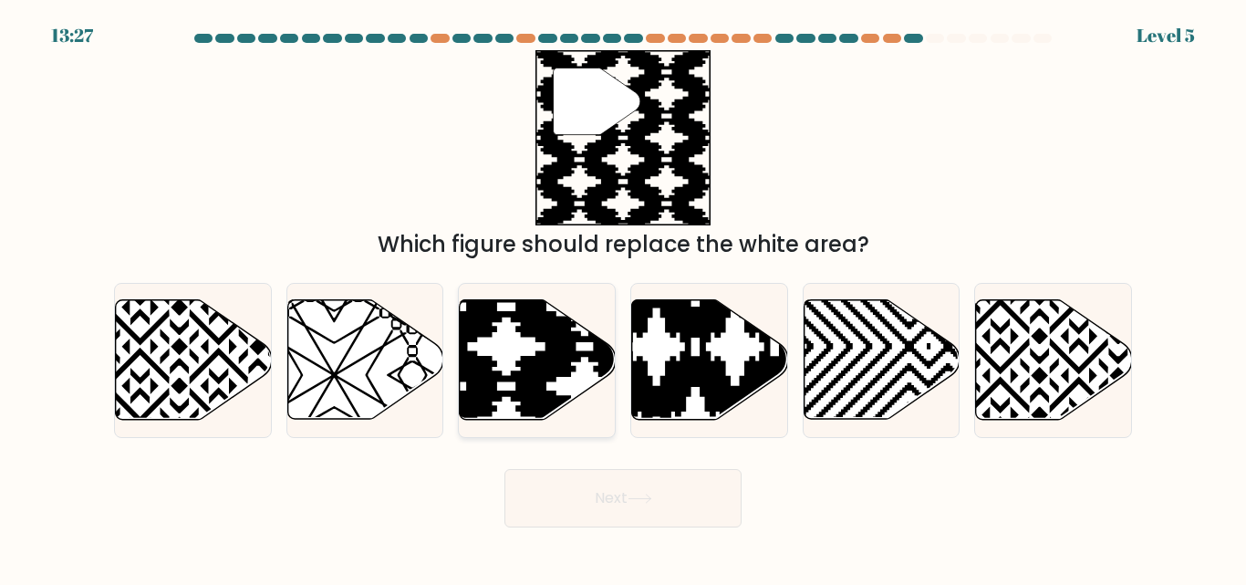
click at [557, 365] on icon at bounding box center [585, 425] width 314 height 314
click at [623, 297] on input "c." at bounding box center [623, 295] width 1 height 5
radio input "true"
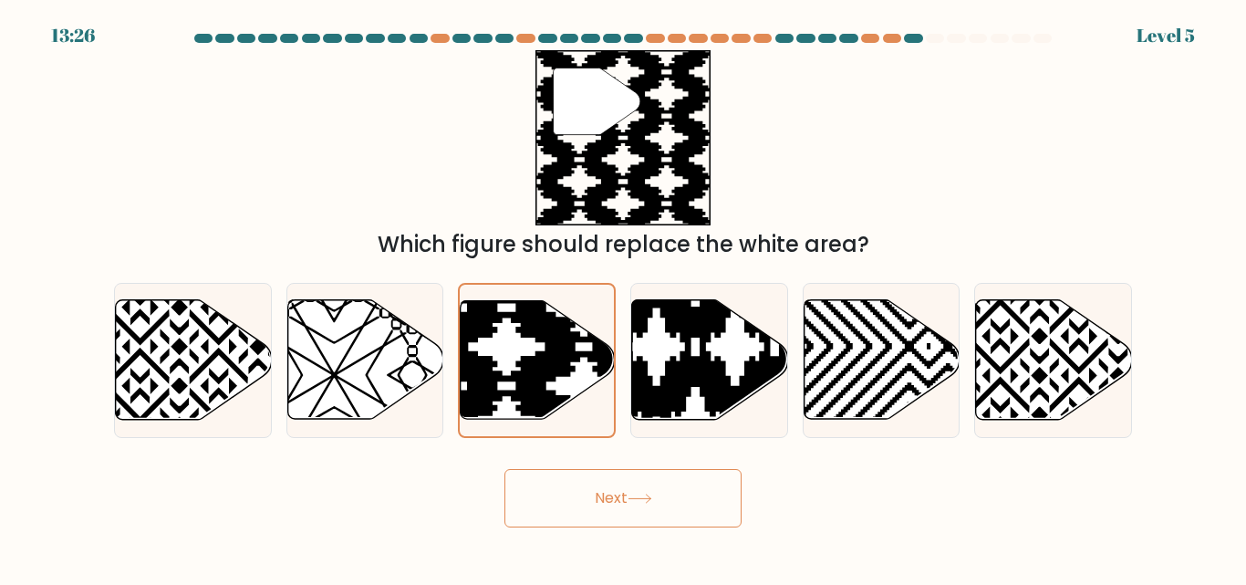
click at [596, 514] on button "Next" at bounding box center [623, 498] width 237 height 58
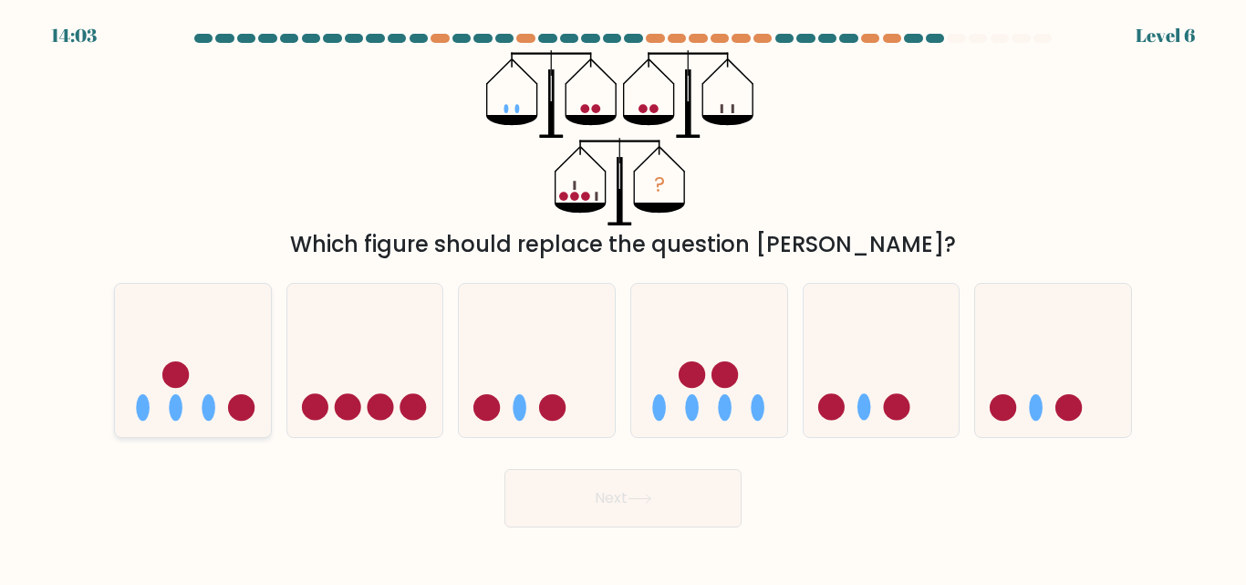
click at [266, 352] on icon at bounding box center [193, 360] width 156 height 129
click at [623, 297] on input "a." at bounding box center [623, 295] width 1 height 5
radio input "true"
click at [606, 492] on button "Next" at bounding box center [623, 498] width 237 height 58
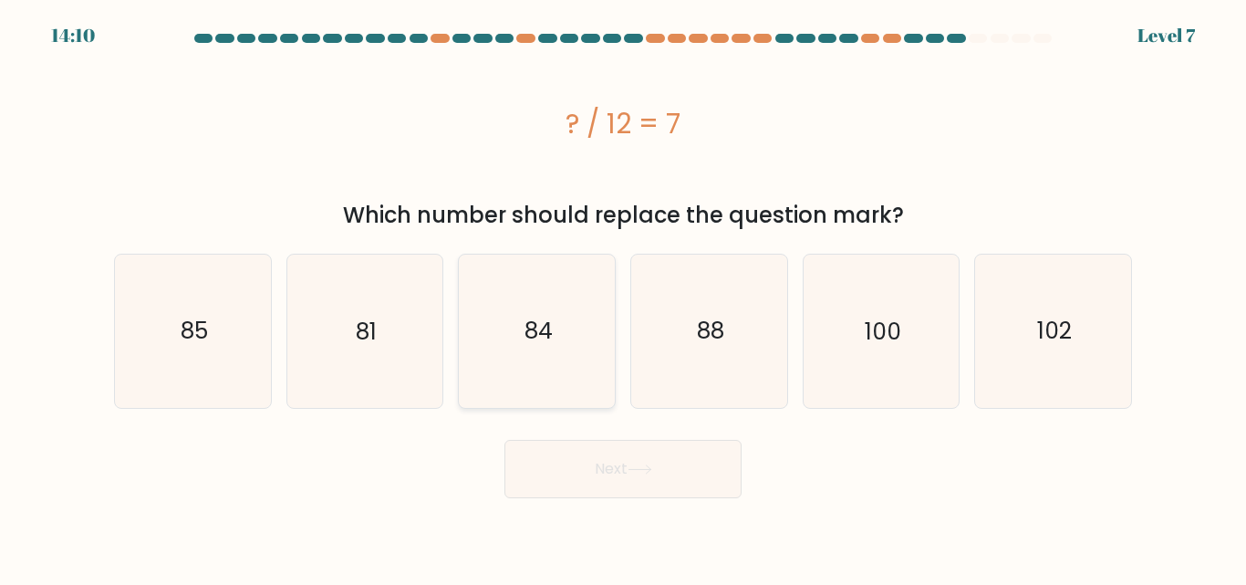
click at [578, 296] on icon "84" at bounding box center [537, 331] width 152 height 152
click at [623, 296] on input "c. 84" at bounding box center [623, 295] width 1 height 5
radio input "true"
click at [598, 500] on body "14:09 Level 7" at bounding box center [623, 292] width 1246 height 585
click at [614, 491] on button "Next" at bounding box center [623, 469] width 237 height 58
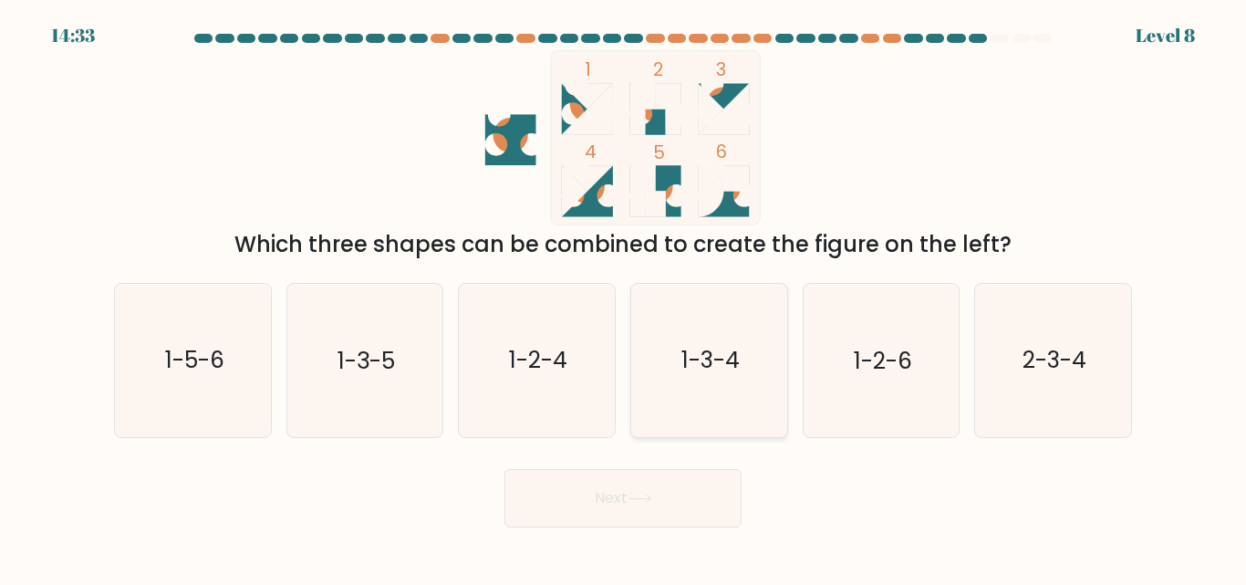
click at [672, 359] on icon "1-3-4" at bounding box center [709, 360] width 152 height 152
click at [624, 297] on input "d. 1-3-4" at bounding box center [623, 295] width 1 height 5
radio input "true"
click at [598, 494] on button "Next" at bounding box center [623, 498] width 237 height 58
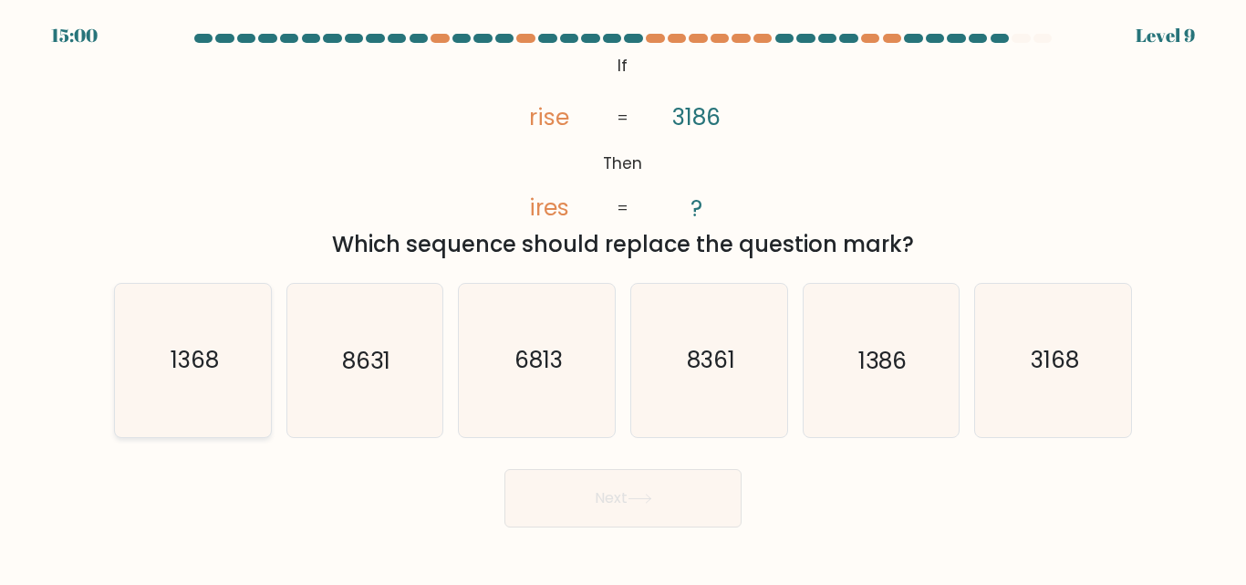
click at [242, 389] on icon "1368" at bounding box center [193, 360] width 152 height 152
click at [623, 297] on input "a. 1368" at bounding box center [623, 295] width 1 height 5
radio input "true"
click at [539, 505] on button "Next" at bounding box center [623, 498] width 237 height 58
click at [557, 502] on button "Next" at bounding box center [623, 498] width 237 height 58
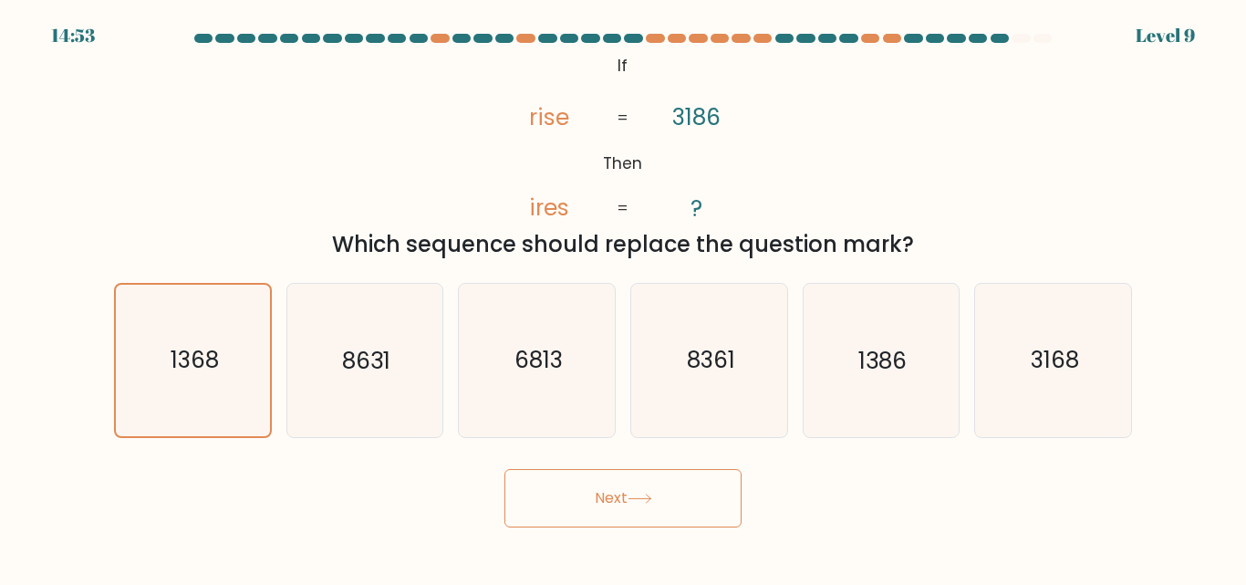
click at [557, 502] on button "Next" at bounding box center [623, 498] width 237 height 58
click at [595, 515] on button "Next" at bounding box center [623, 498] width 237 height 58
click at [191, 363] on text "1368" at bounding box center [194, 361] width 48 height 32
click at [623, 297] on input "a. 1368" at bounding box center [623, 295] width 1 height 5
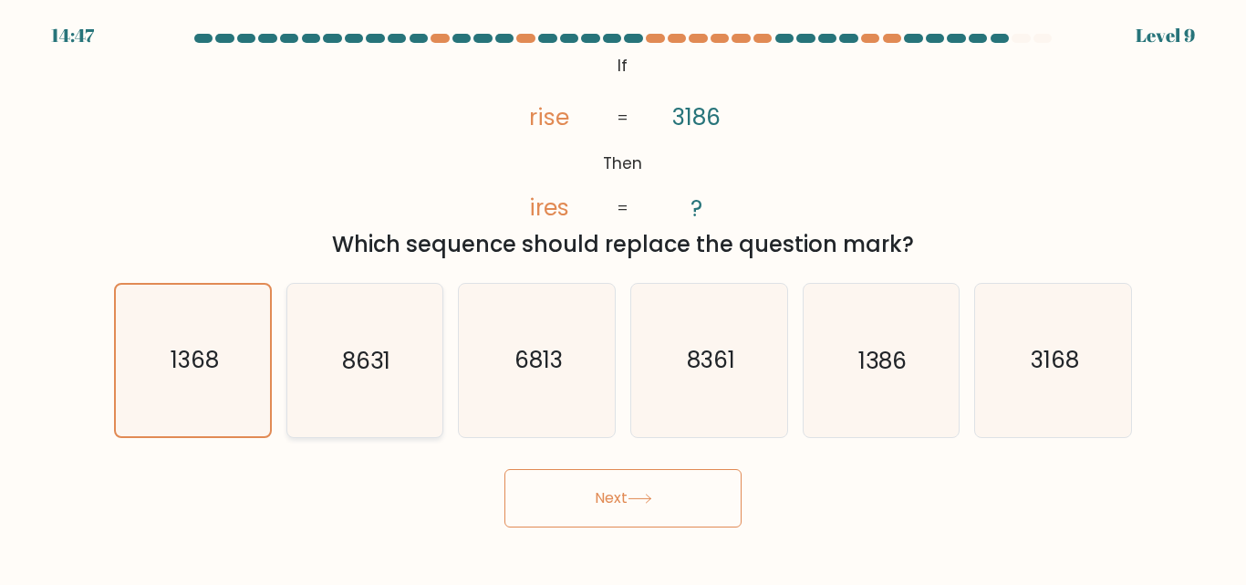
click at [344, 393] on icon "8631" at bounding box center [364, 360] width 152 height 152
click at [623, 297] on input "b. 8631" at bounding box center [623, 295] width 1 height 5
radio input "true"
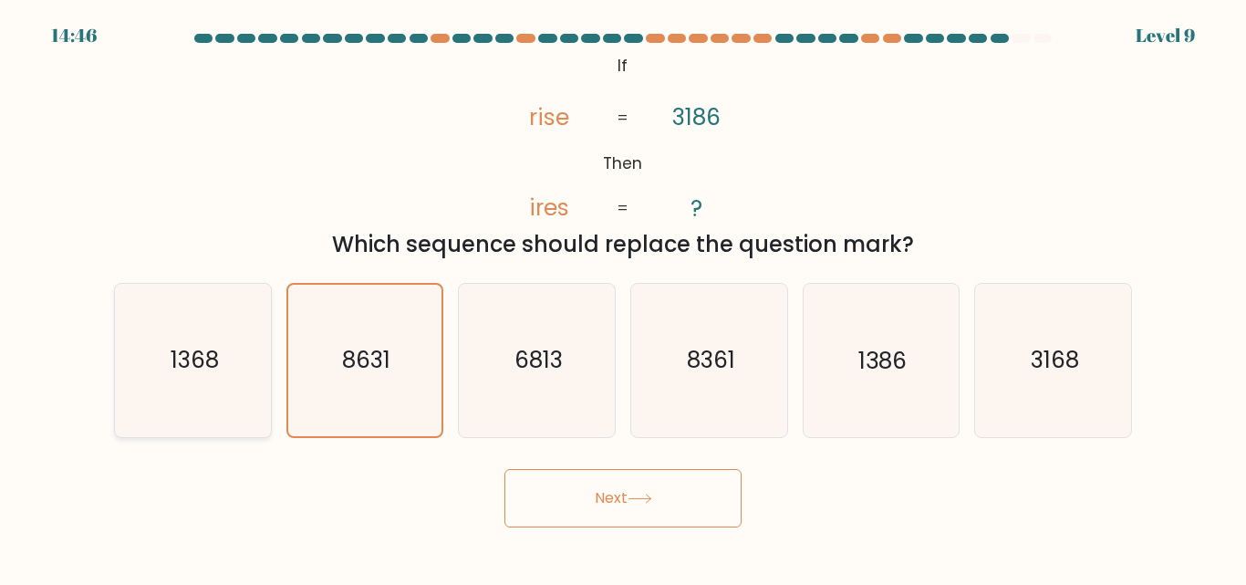
click at [232, 364] on icon "1368" at bounding box center [193, 360] width 152 height 152
click at [623, 297] on input "a. 1368" at bounding box center [623, 295] width 1 height 5
radio input "true"
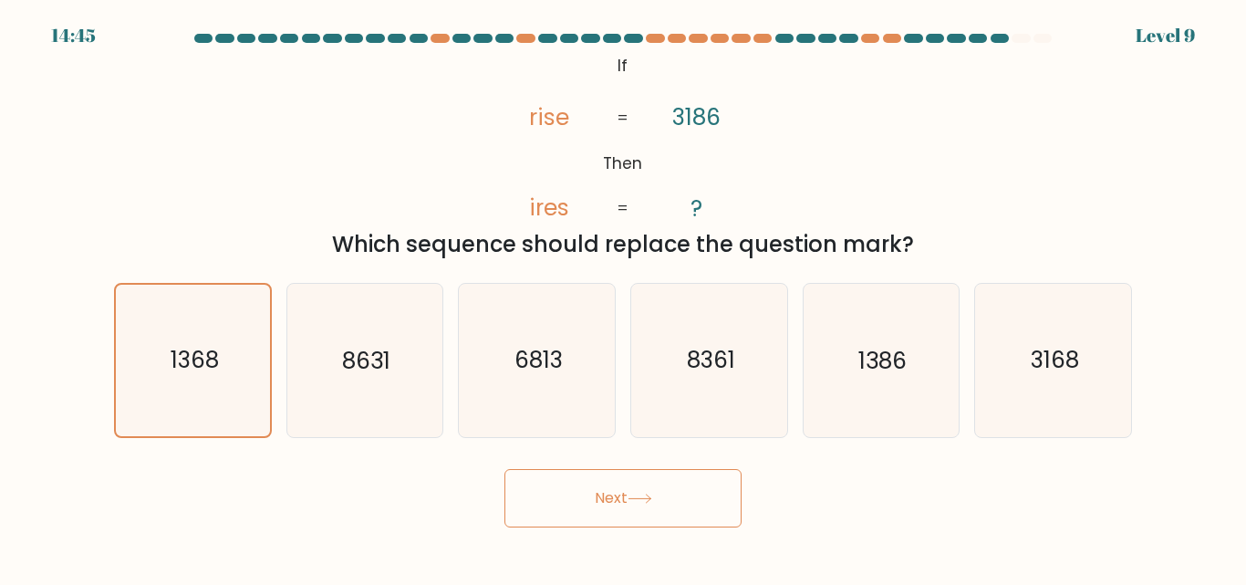
click at [619, 495] on button "Next" at bounding box center [623, 498] width 237 height 58
click at [591, 518] on button "Next" at bounding box center [623, 498] width 237 height 58
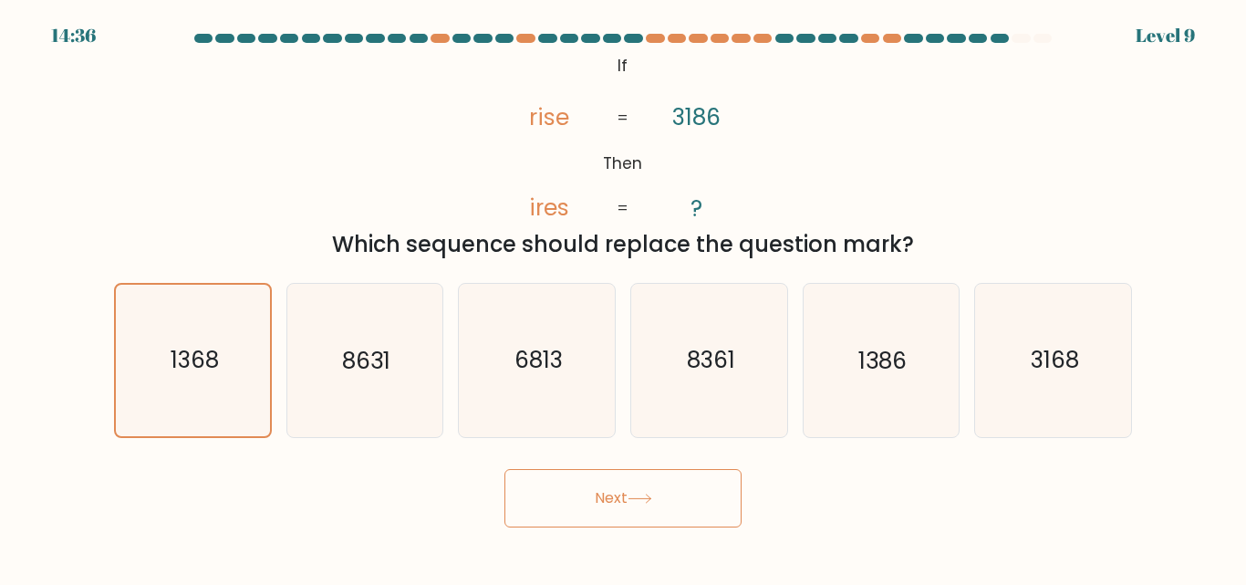
click at [591, 518] on button "Next" at bounding box center [623, 498] width 237 height 58
click at [591, 519] on button "Next" at bounding box center [623, 498] width 237 height 58
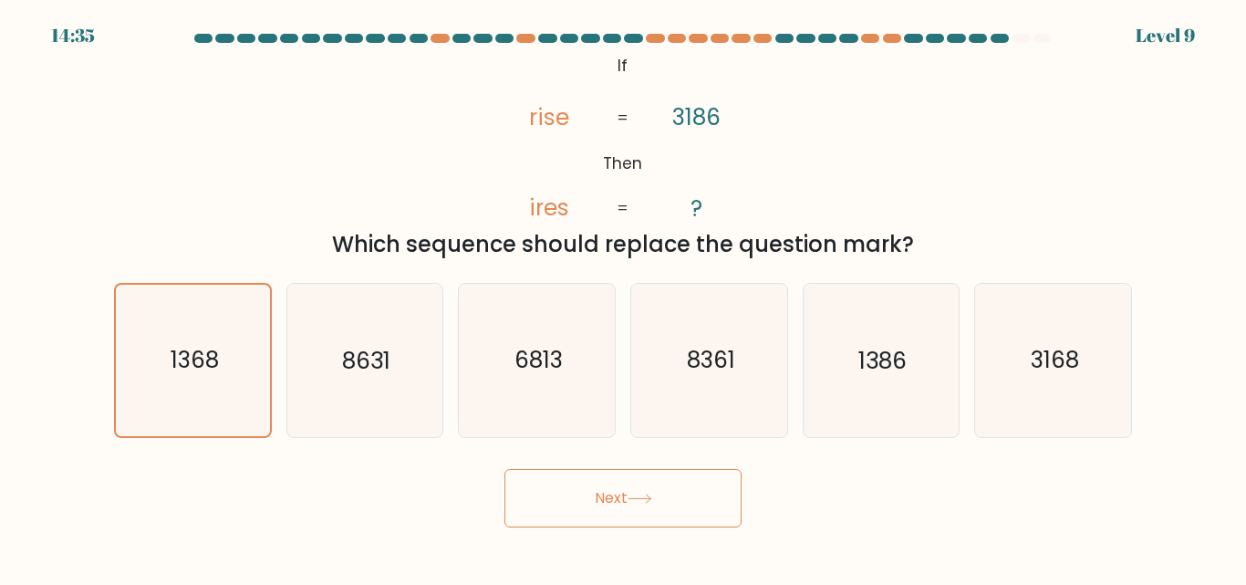
click at [591, 519] on button "Next" at bounding box center [623, 498] width 237 height 58
click at [415, 346] on icon "8631" at bounding box center [364, 360] width 152 height 152
click at [623, 297] on input "b. 8631" at bounding box center [623, 295] width 1 height 5
radio input "true"
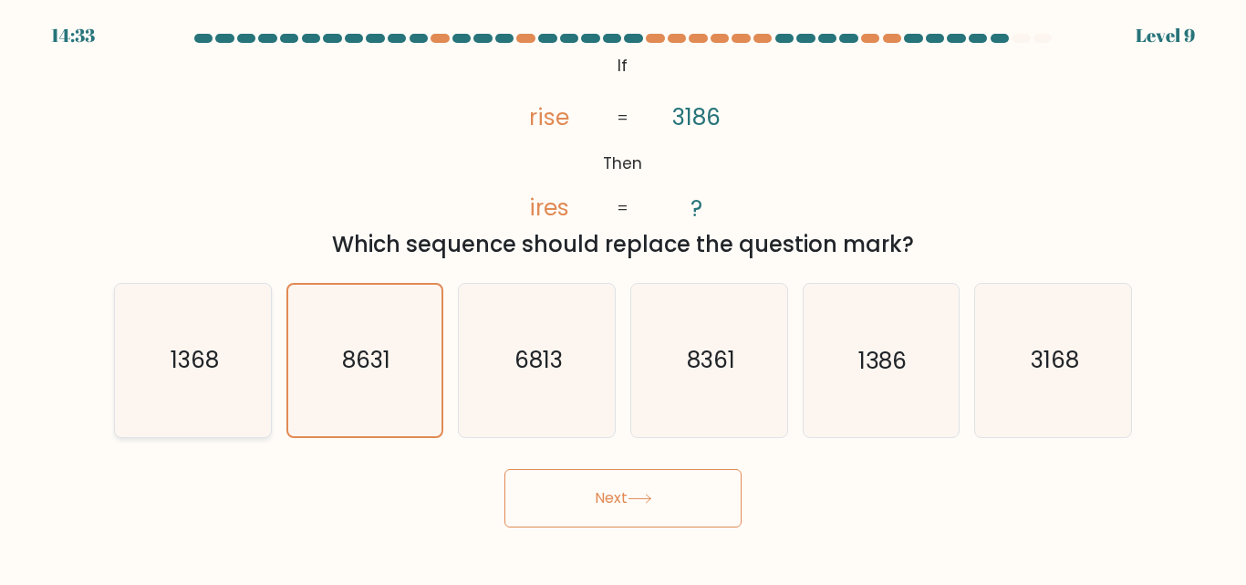
click at [226, 328] on icon "1368" at bounding box center [193, 360] width 152 height 152
click at [623, 297] on input "a. 1368" at bounding box center [623, 295] width 1 height 5
radio input "true"
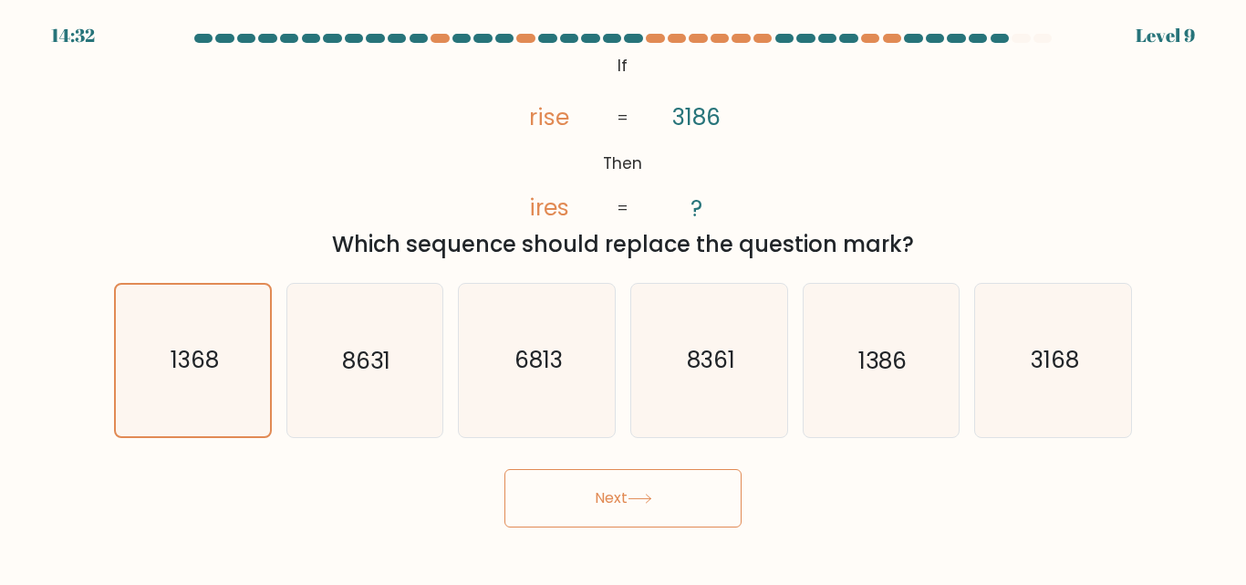
click at [578, 489] on button "Next" at bounding box center [623, 498] width 237 height 58
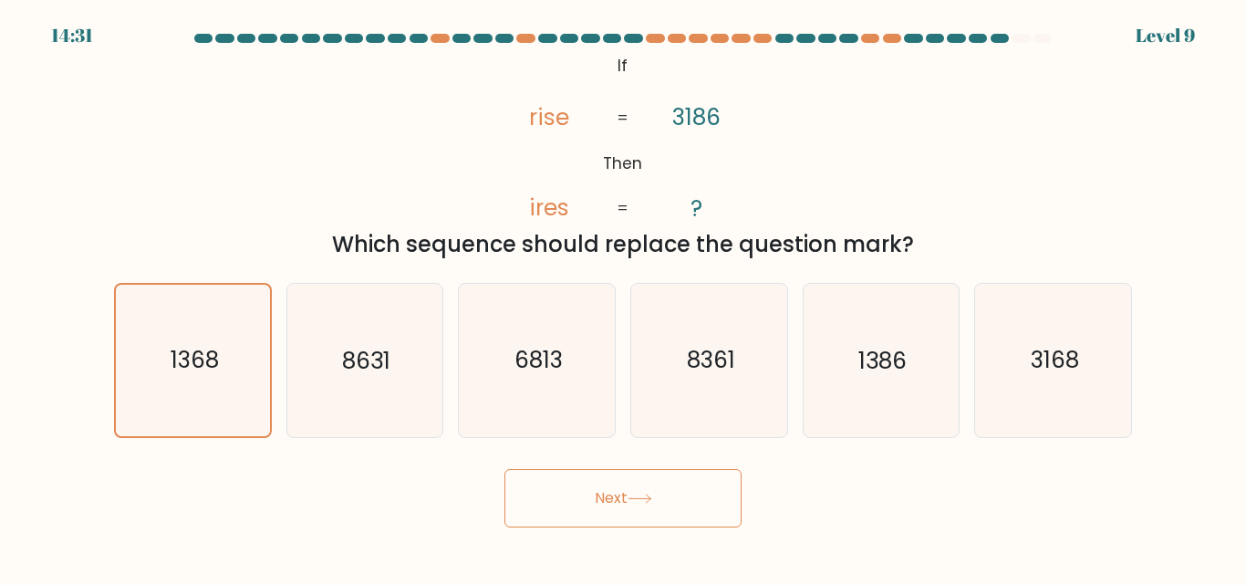
click at [505, 469] on button "Next" at bounding box center [623, 498] width 237 height 58
click at [619, 494] on button "Next" at bounding box center [623, 498] width 237 height 58
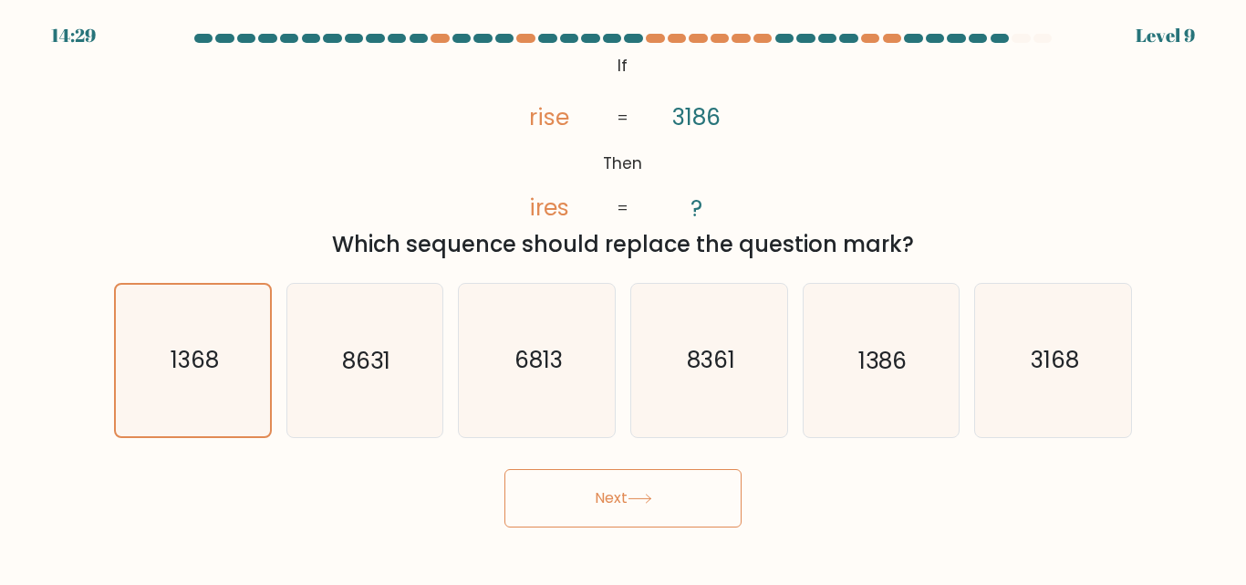
click at [619, 494] on button "Next" at bounding box center [623, 498] width 237 height 58
click at [620, 494] on button "Next" at bounding box center [623, 498] width 237 height 58
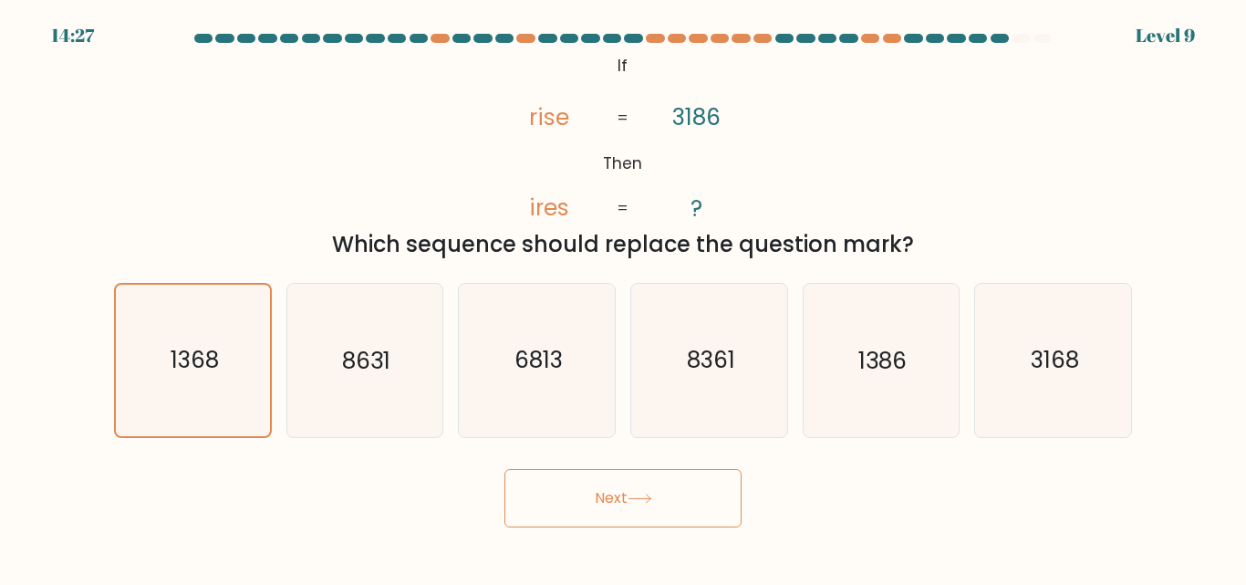
click at [620, 494] on button "Next" at bounding box center [623, 498] width 237 height 58
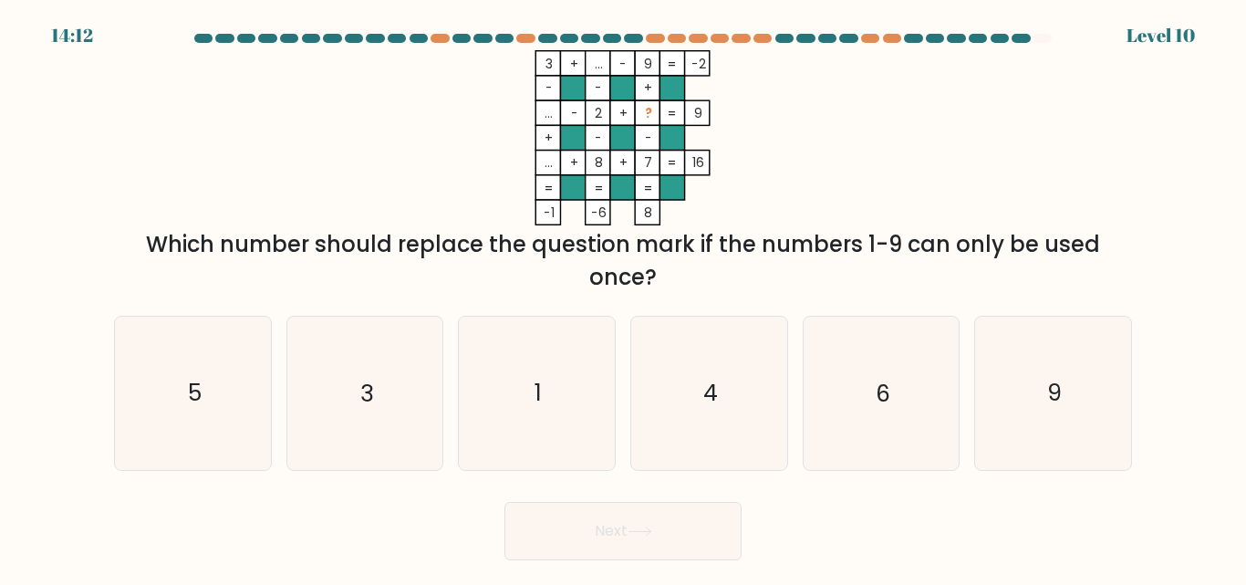
click at [652, 112] on tspan "?" at bounding box center [648, 113] width 7 height 17
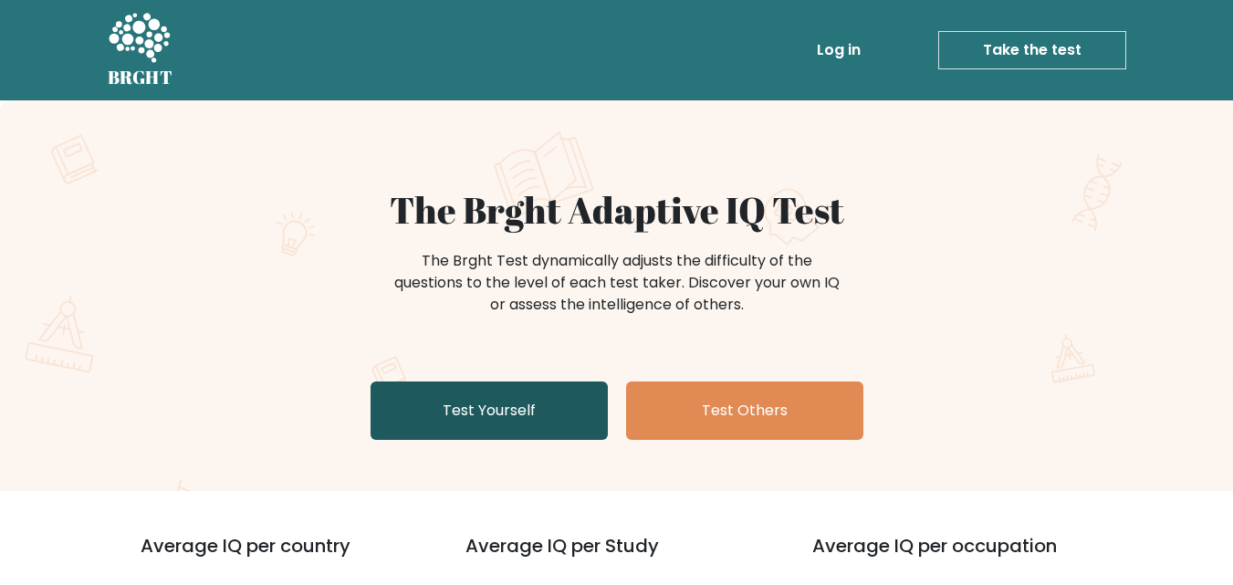
click at [536, 432] on link "Test Yourself" at bounding box center [488, 410] width 237 height 58
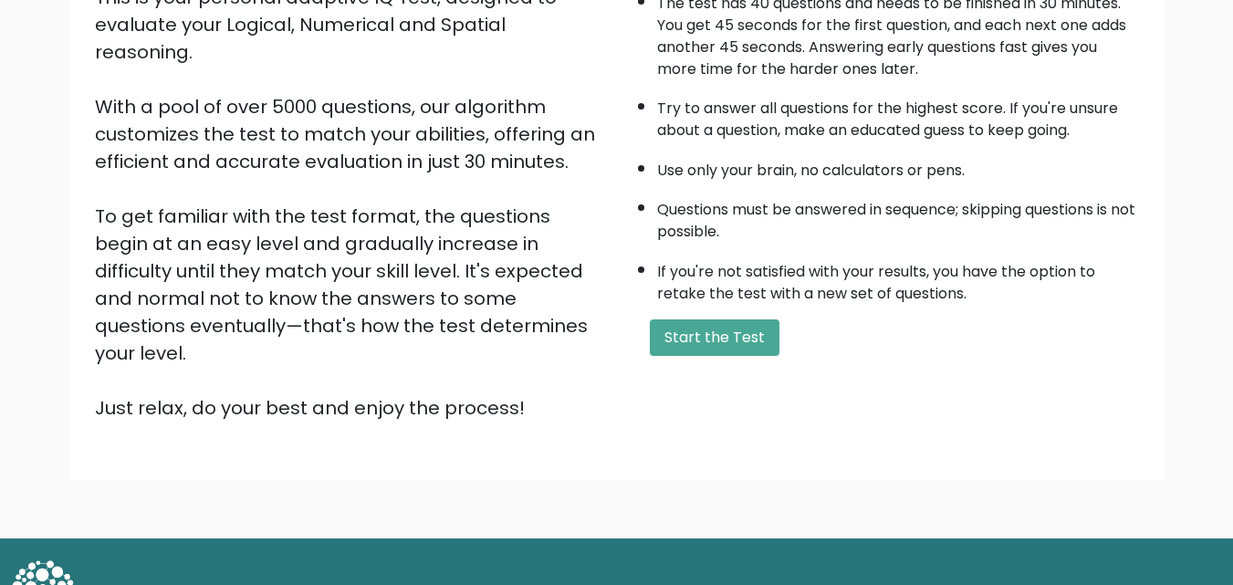
scroll to position [251, 0]
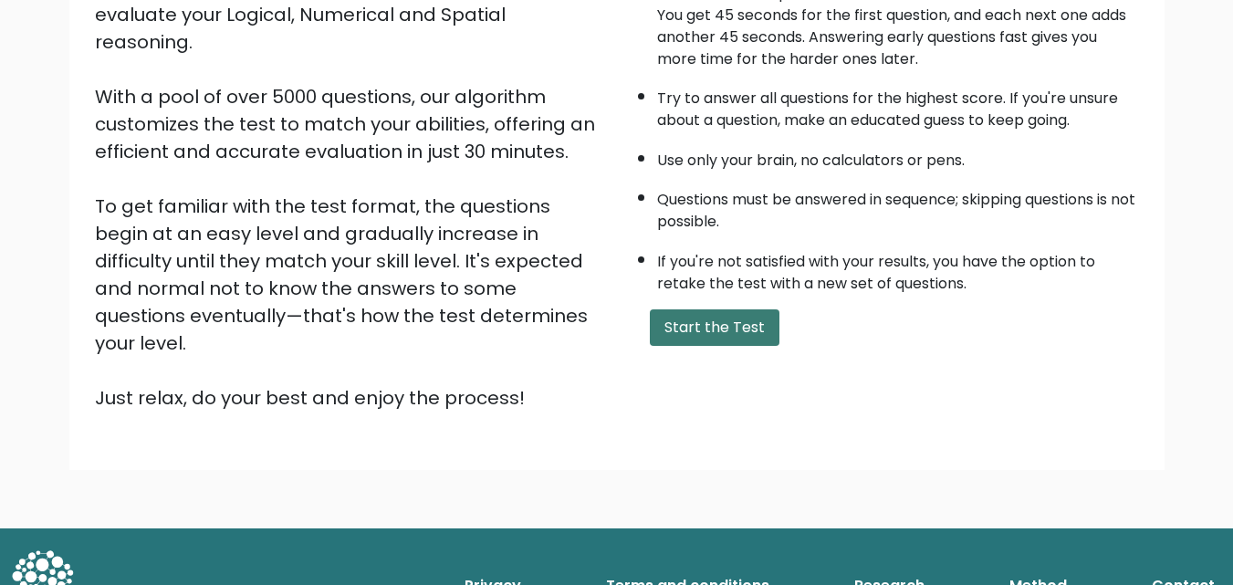
click at [700, 320] on button "Start the Test" at bounding box center [715, 327] width 130 height 36
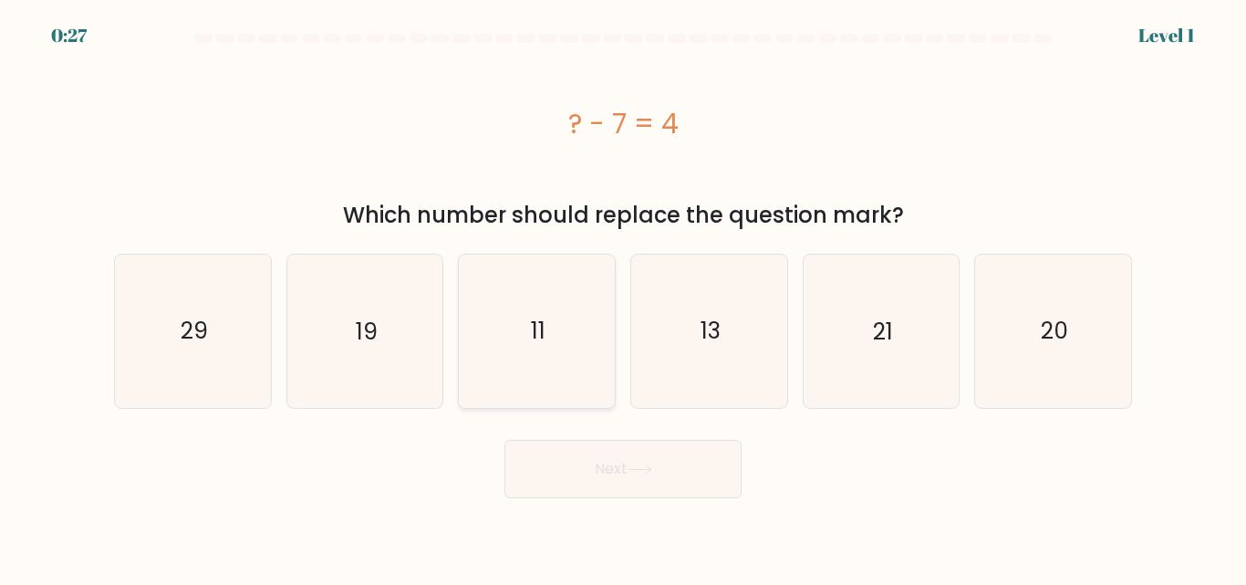
click at [568, 360] on icon "11" at bounding box center [537, 331] width 152 height 152
click at [623, 297] on input "c. 11" at bounding box center [623, 295] width 1 height 5
radio input "true"
click at [601, 495] on button "Next" at bounding box center [623, 469] width 237 height 58
click at [601, 478] on button "Next" at bounding box center [623, 469] width 237 height 58
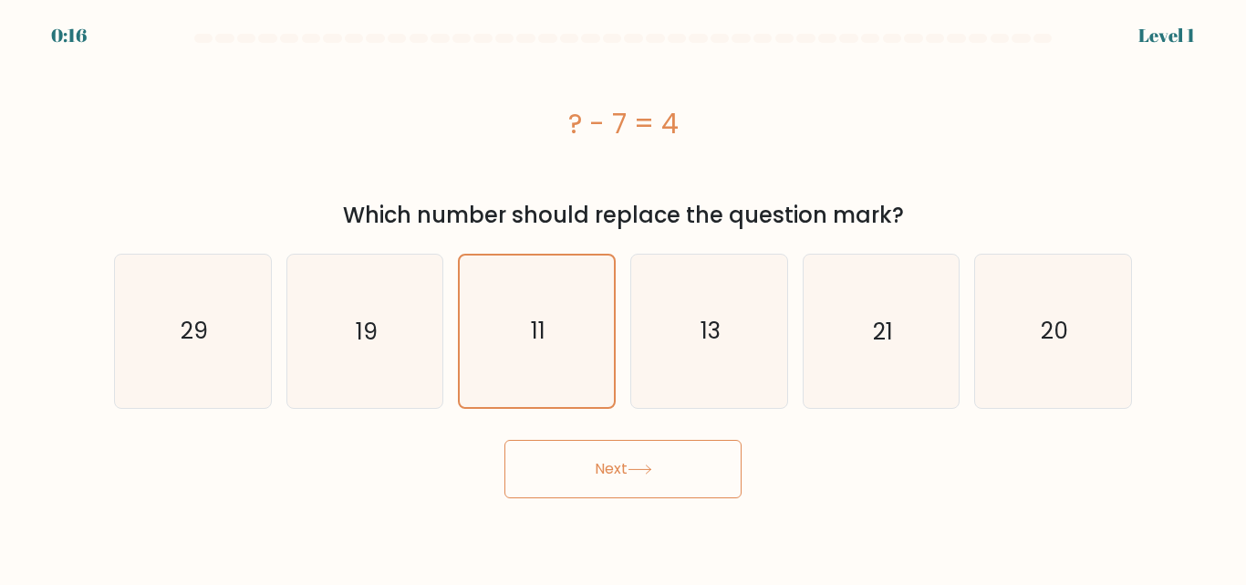
click at [601, 477] on button "Next" at bounding box center [623, 469] width 237 height 58
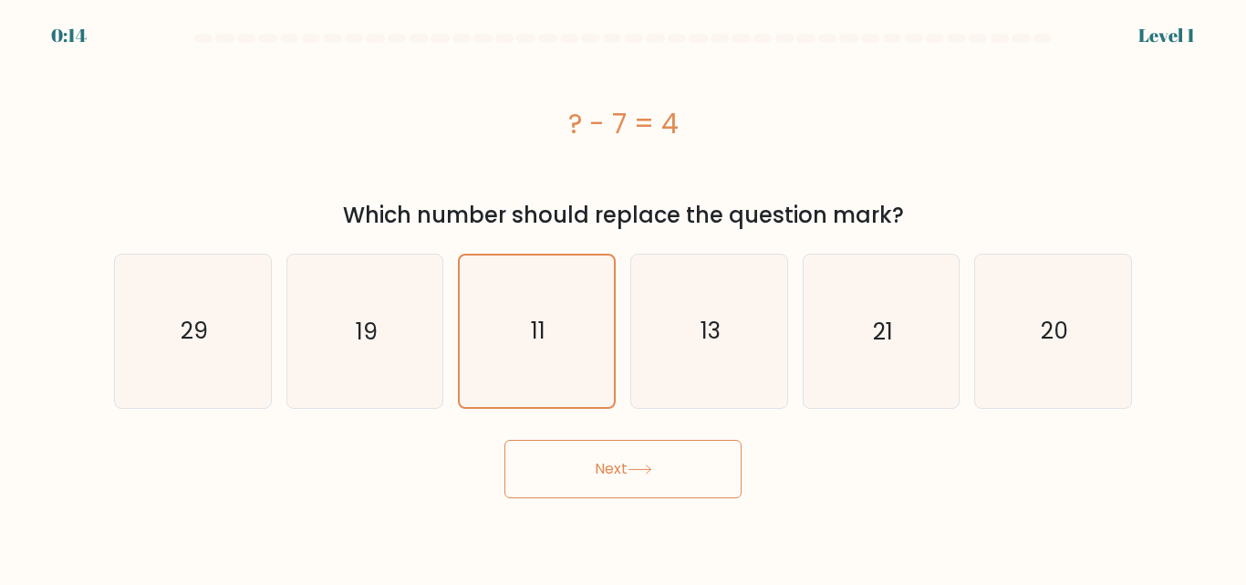
click at [601, 477] on button "Next" at bounding box center [623, 469] width 237 height 58
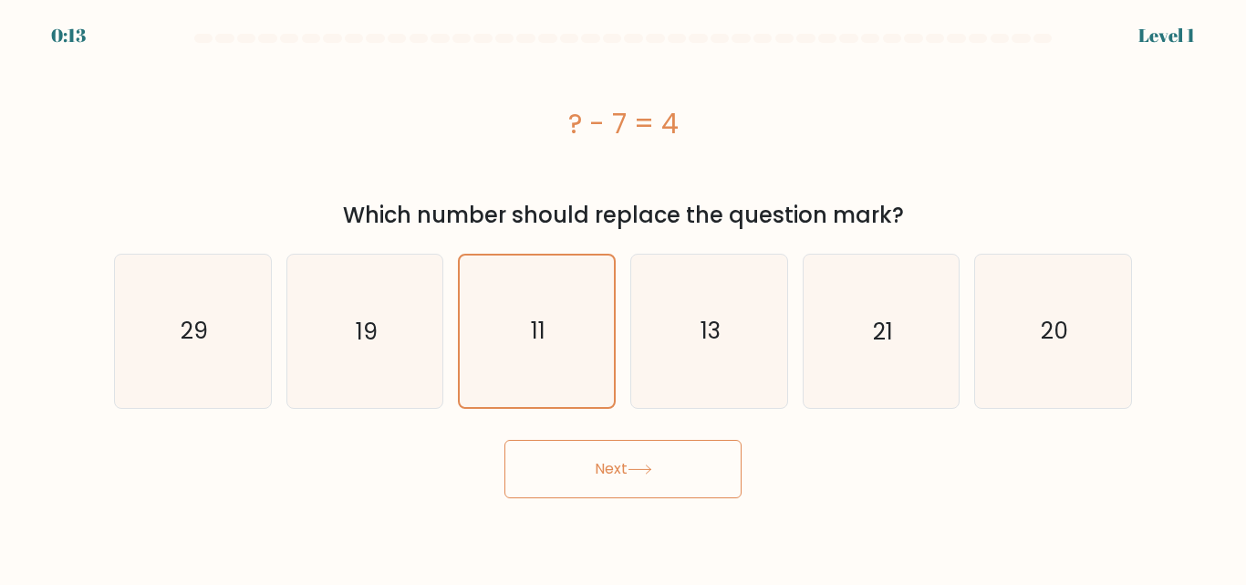
click at [601, 477] on button "Next" at bounding box center [623, 469] width 237 height 58
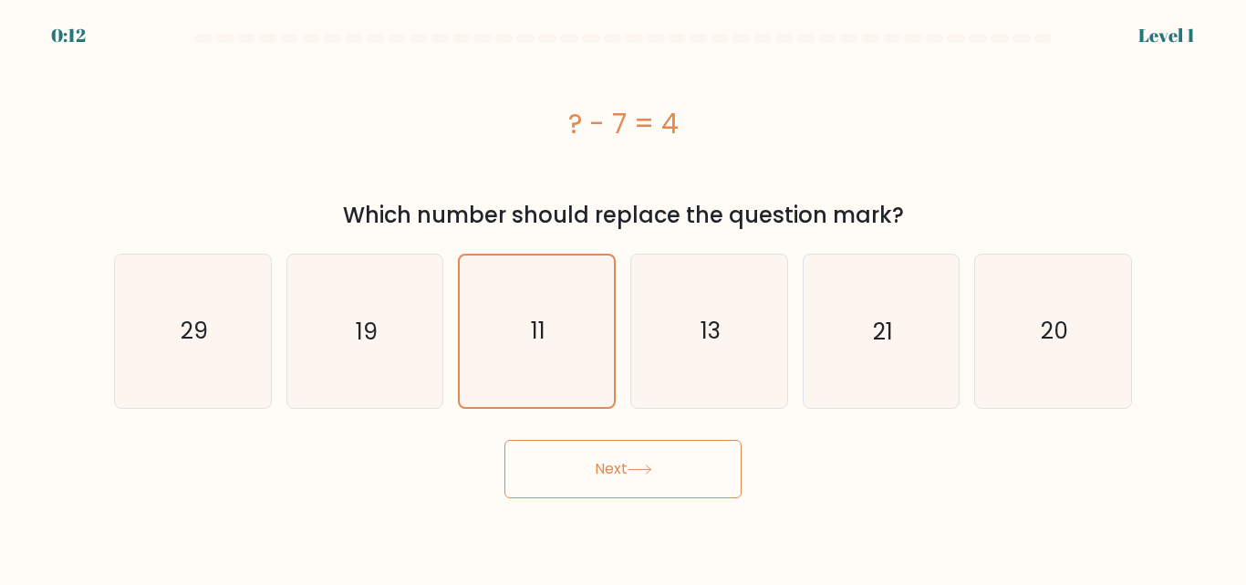
click at [601, 477] on button "Next" at bounding box center [623, 469] width 237 height 58
click at [559, 443] on button "Next" at bounding box center [623, 469] width 237 height 58
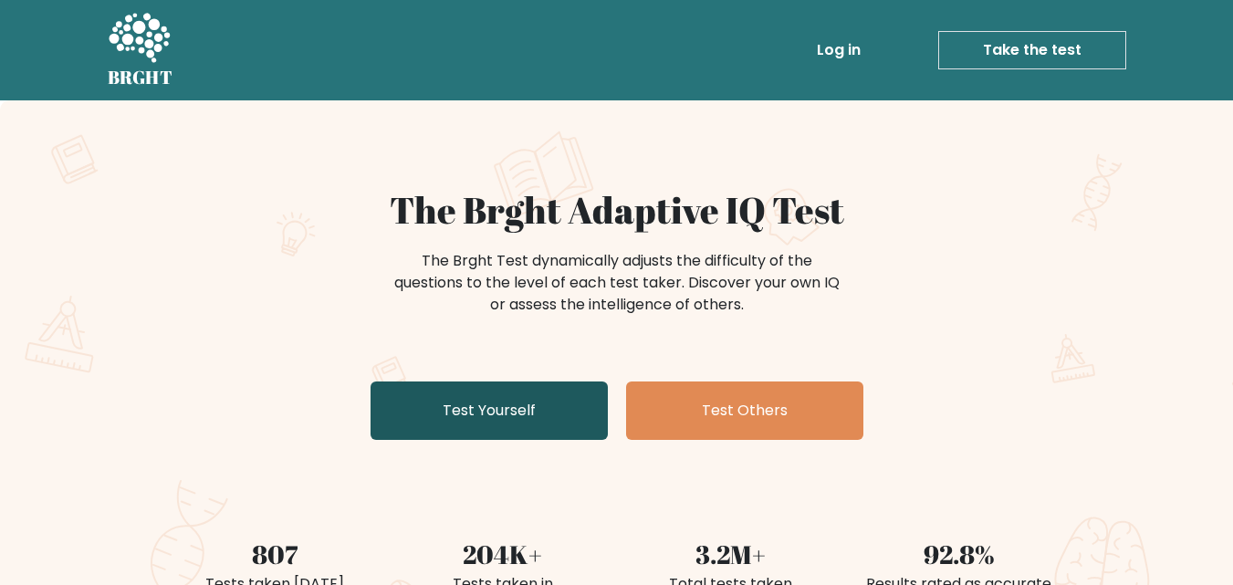
click at [549, 411] on link "Test Yourself" at bounding box center [488, 410] width 237 height 58
click at [506, 431] on link "Test Yourself" at bounding box center [488, 410] width 237 height 58
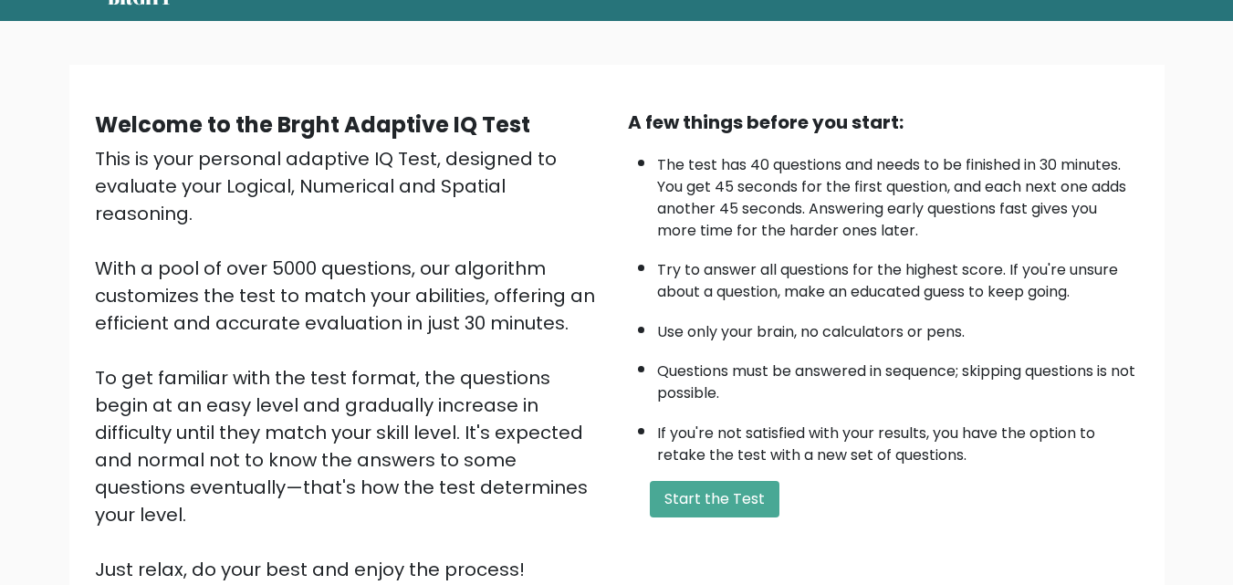
scroll to position [251, 0]
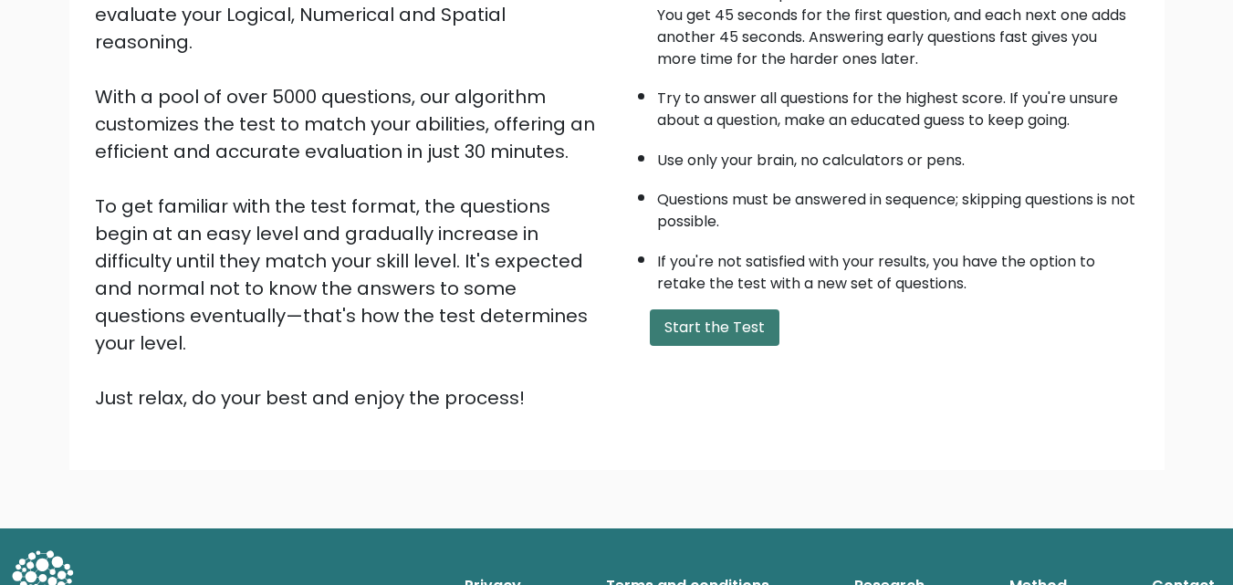
click at [718, 321] on button "Start the Test" at bounding box center [715, 327] width 130 height 36
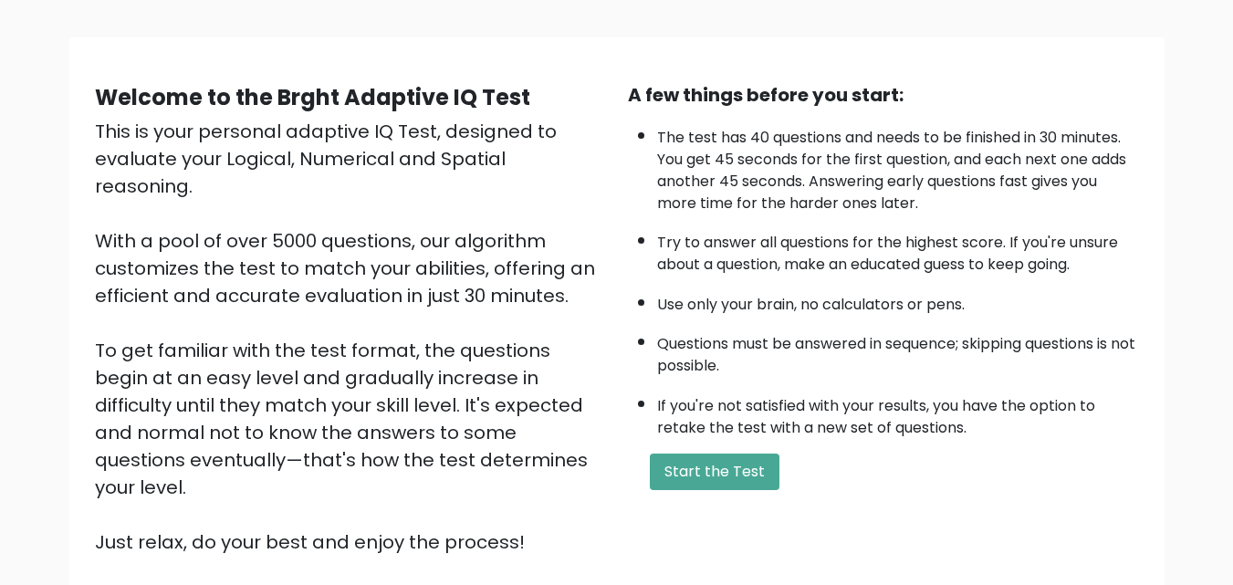
scroll to position [251, 0]
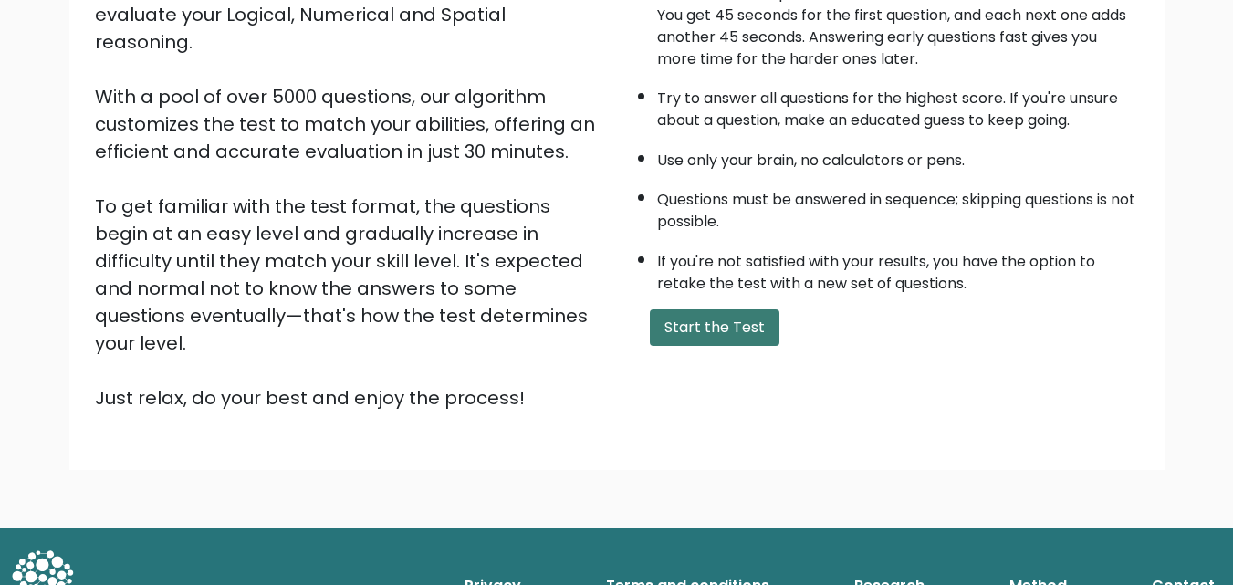
click at [669, 314] on button "Start the Test" at bounding box center [715, 327] width 130 height 36
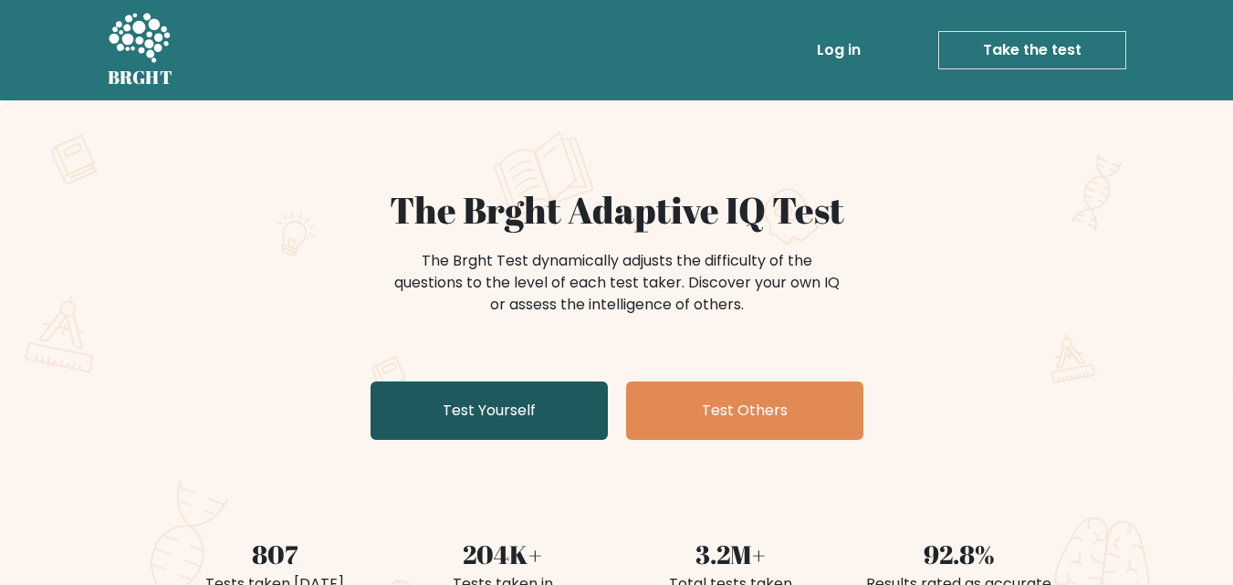
click at [418, 386] on link "Test Yourself" at bounding box center [488, 410] width 237 height 58
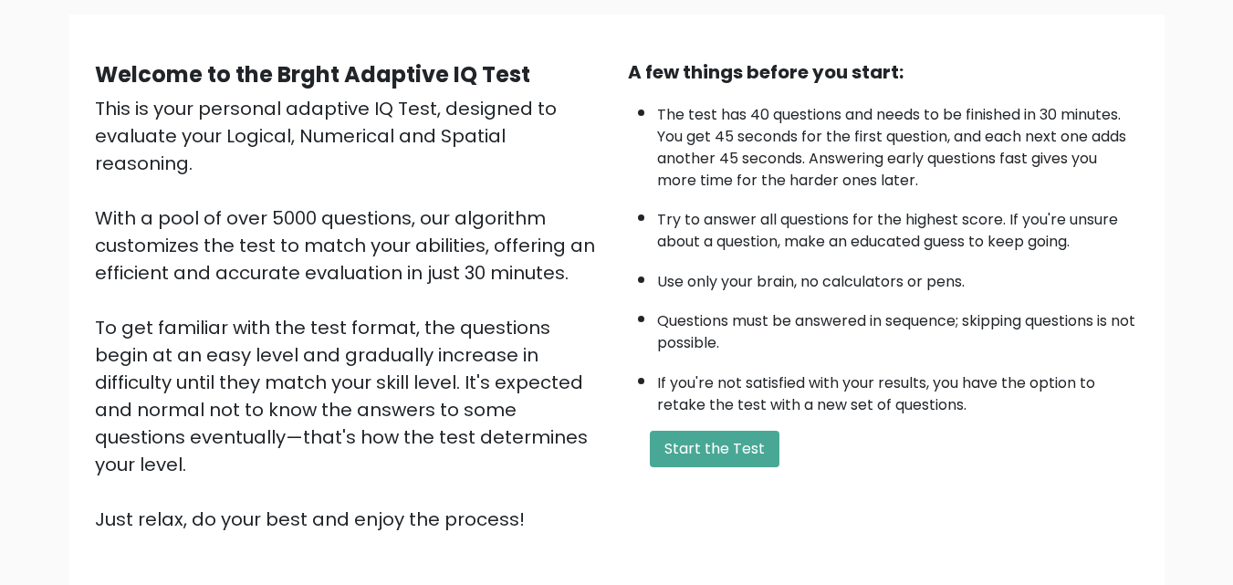
scroll to position [251, 0]
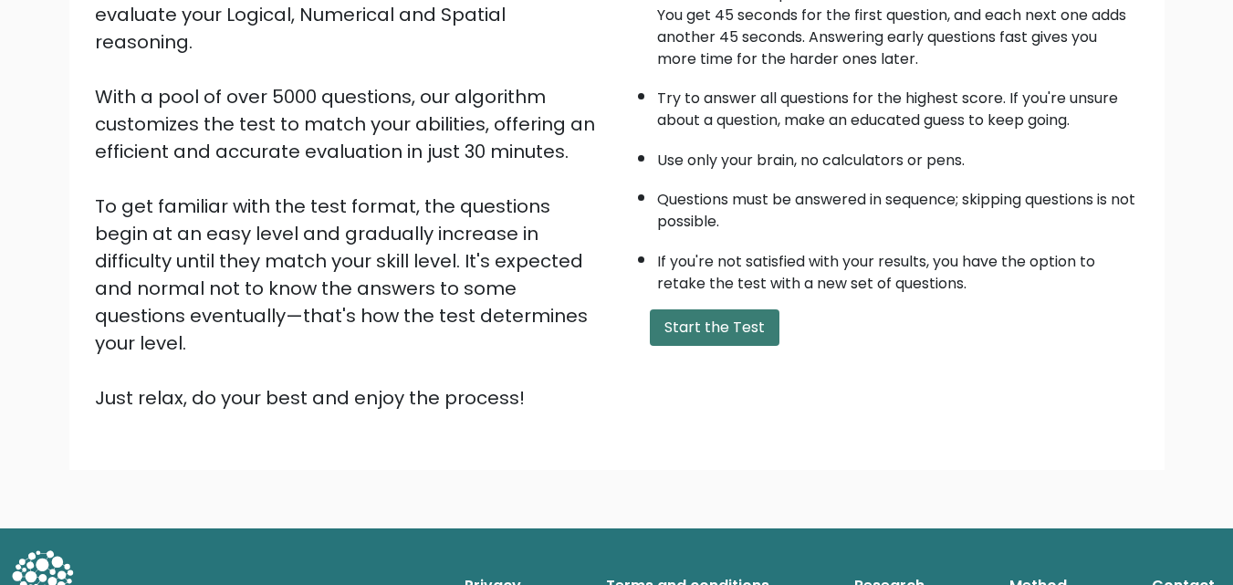
click at [734, 332] on button "Start the Test" at bounding box center [715, 327] width 130 height 36
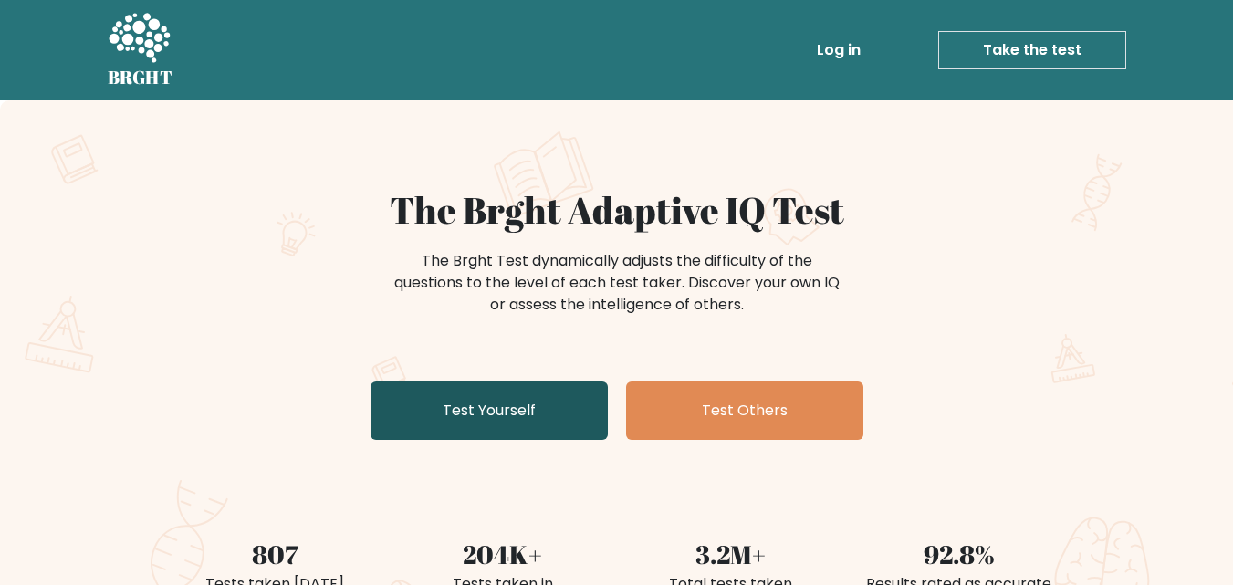
click at [537, 404] on link "Test Yourself" at bounding box center [488, 410] width 237 height 58
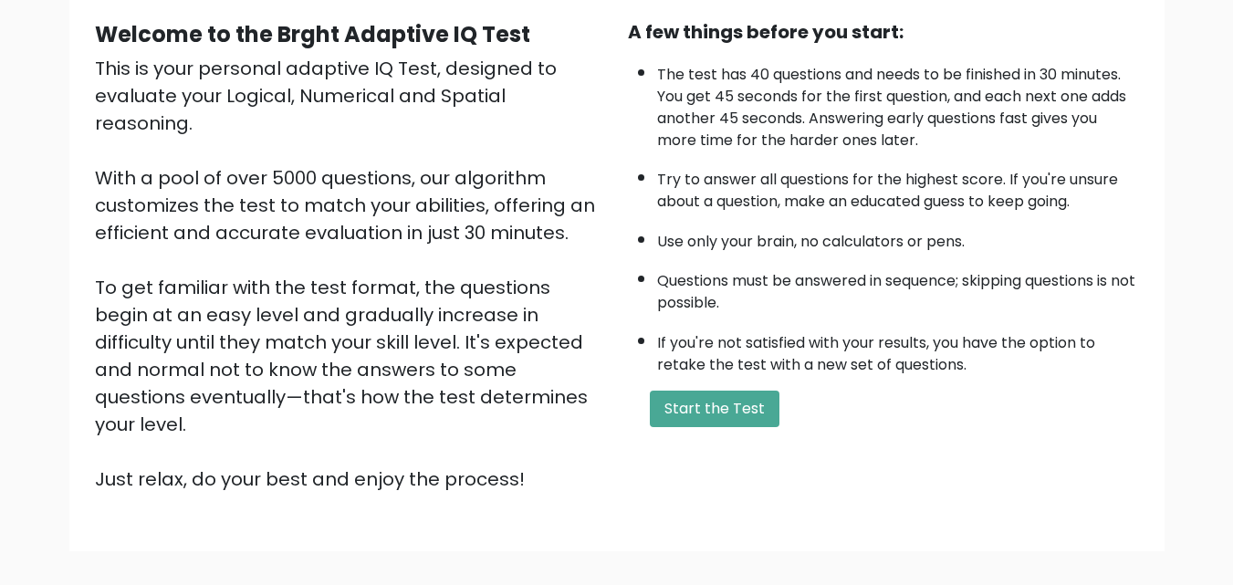
scroll to position [251, 0]
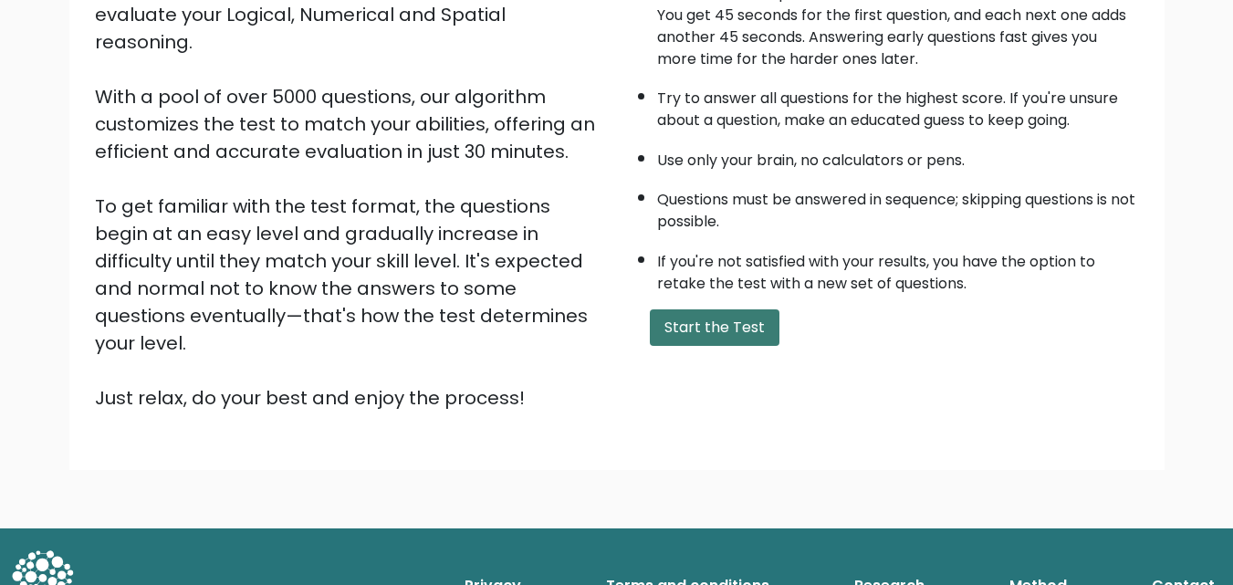
click at [727, 327] on button "Start the Test" at bounding box center [715, 327] width 130 height 36
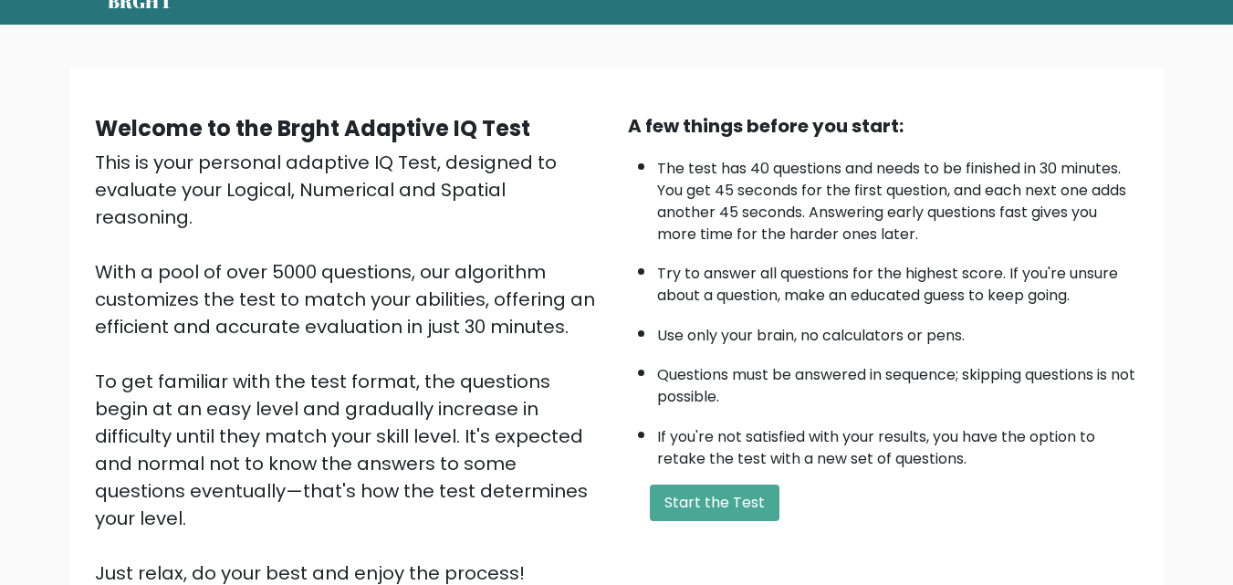
scroll to position [0, 0]
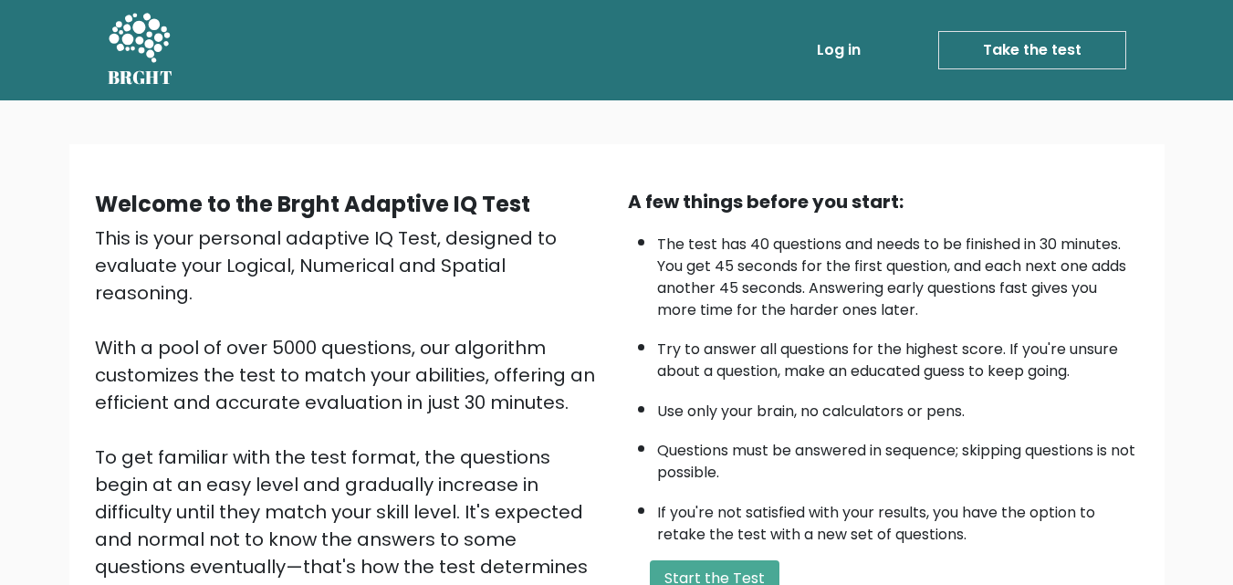
click at [1002, 43] on link "Take the test" at bounding box center [1032, 50] width 188 height 38
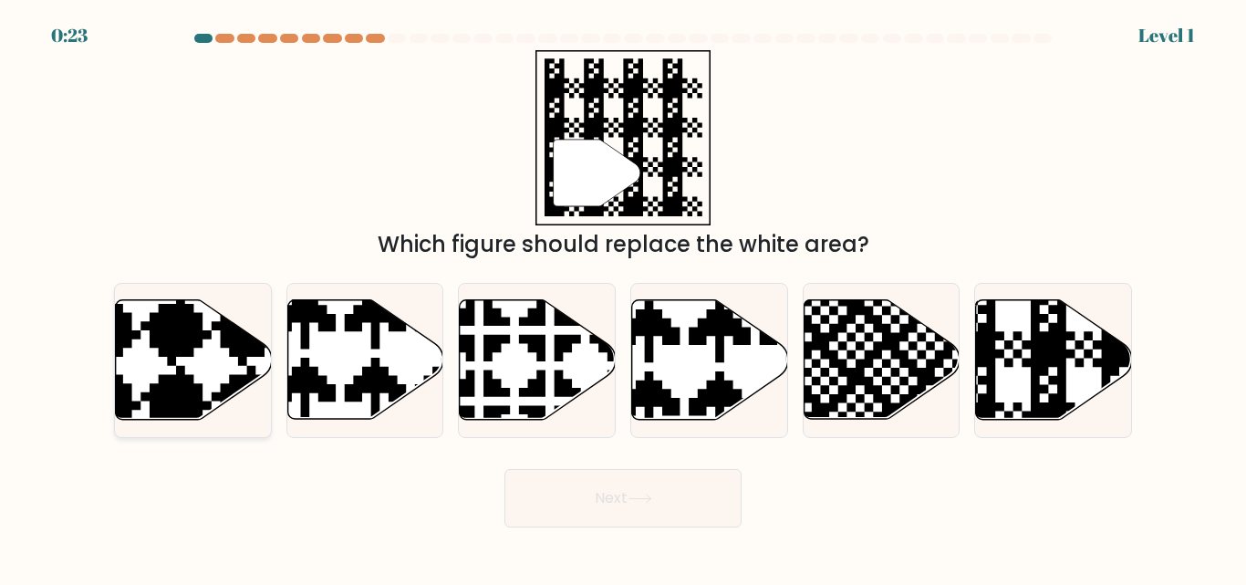
click at [225, 346] on icon at bounding box center [140, 295] width 283 height 283
click at [623, 297] on input "a." at bounding box center [623, 295] width 1 height 5
radio input "true"
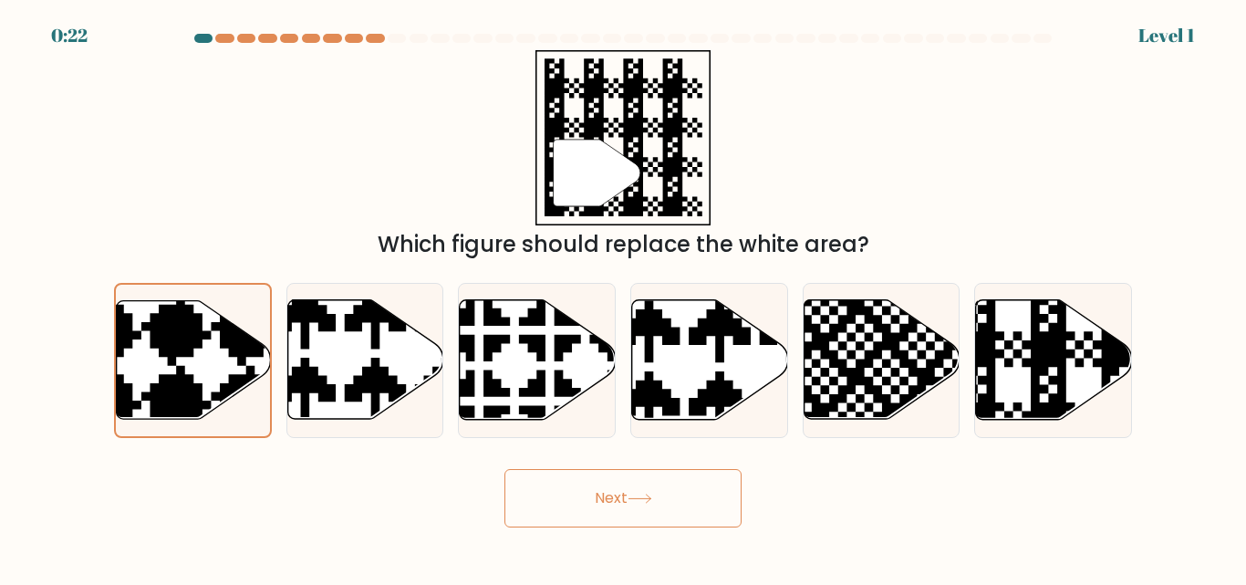
click at [543, 473] on button "Next" at bounding box center [623, 498] width 237 height 58
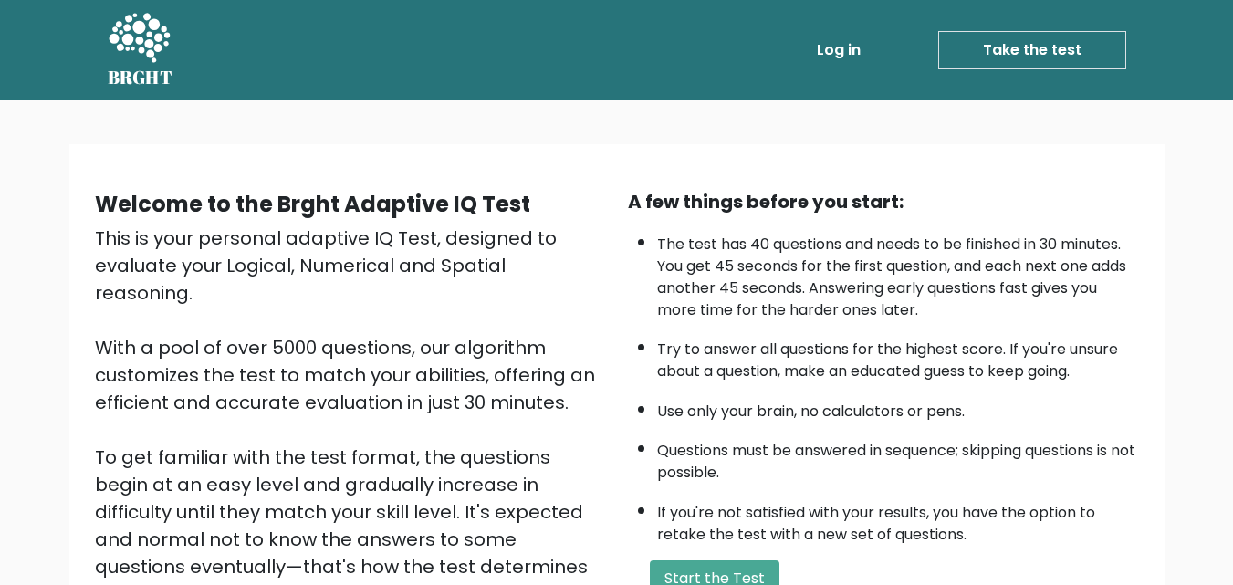
click at [1002, 43] on link "Take the test" at bounding box center [1032, 50] width 188 height 38
click at [674, 573] on button "Start the Test" at bounding box center [715, 578] width 130 height 36
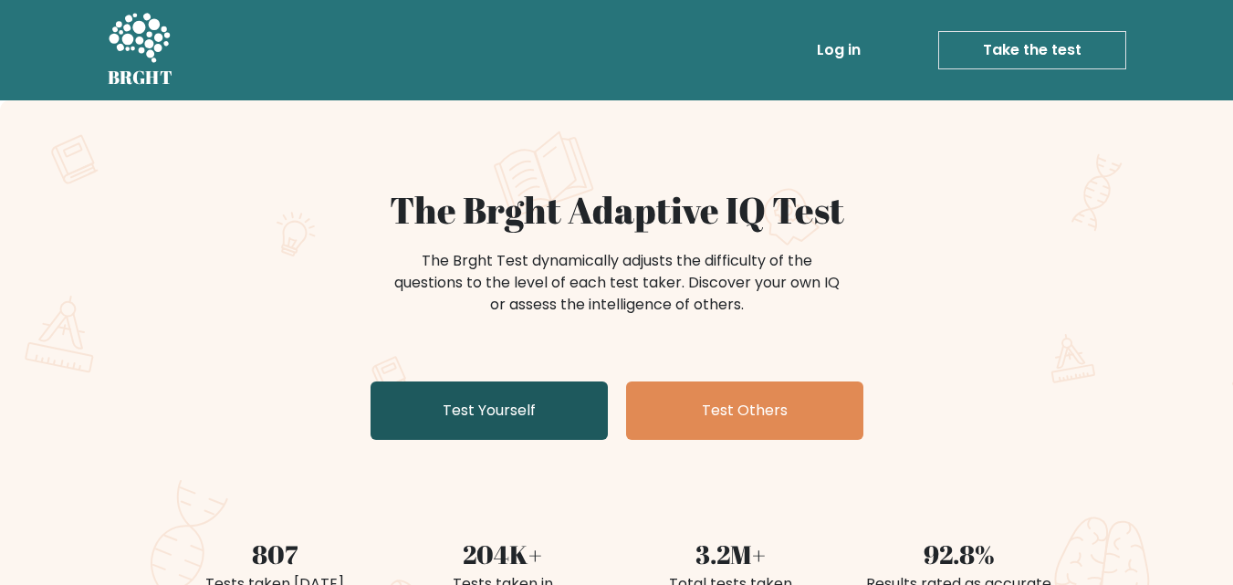
click at [550, 414] on link "Test Yourself" at bounding box center [488, 410] width 237 height 58
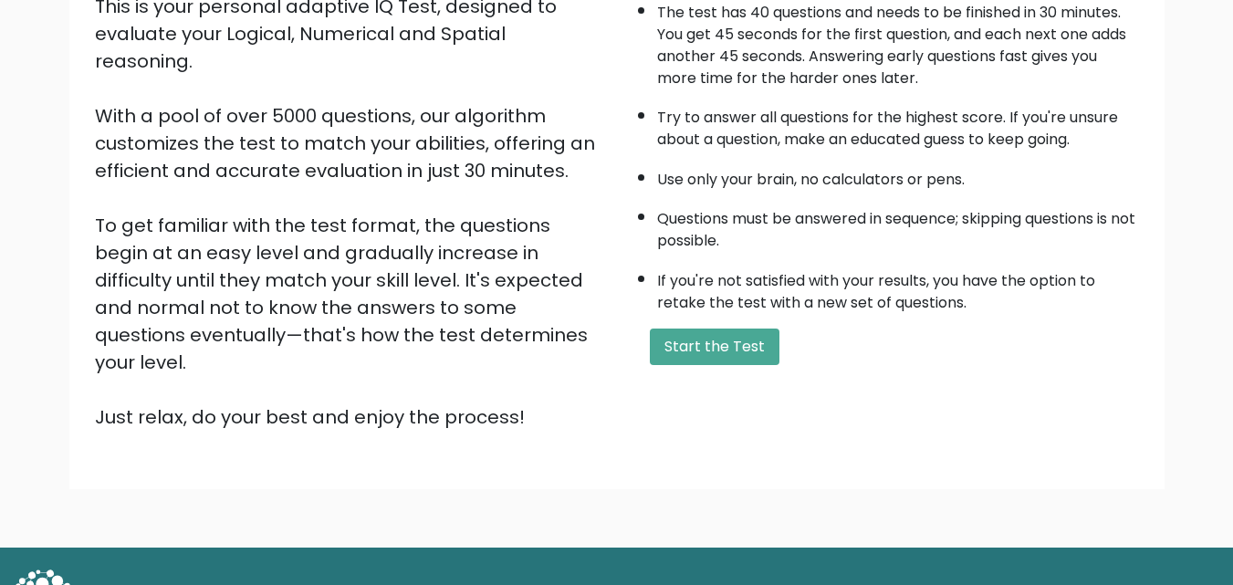
scroll to position [251, 0]
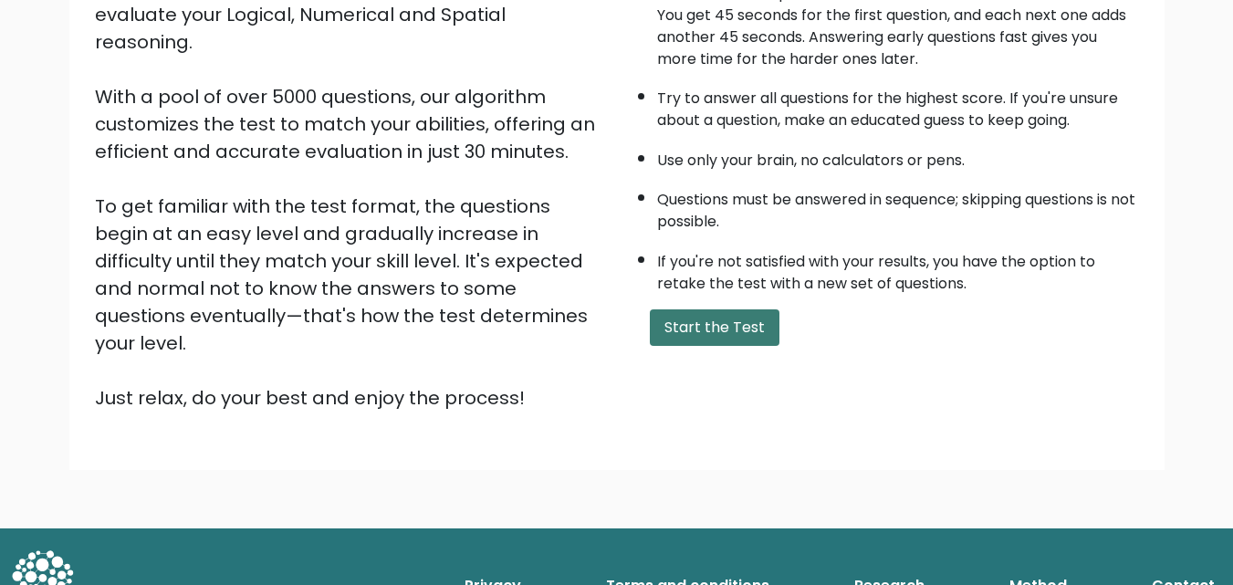
click at [707, 339] on button "Start the Test" at bounding box center [715, 327] width 130 height 36
